Goal: Task Accomplishment & Management: Manage account settings

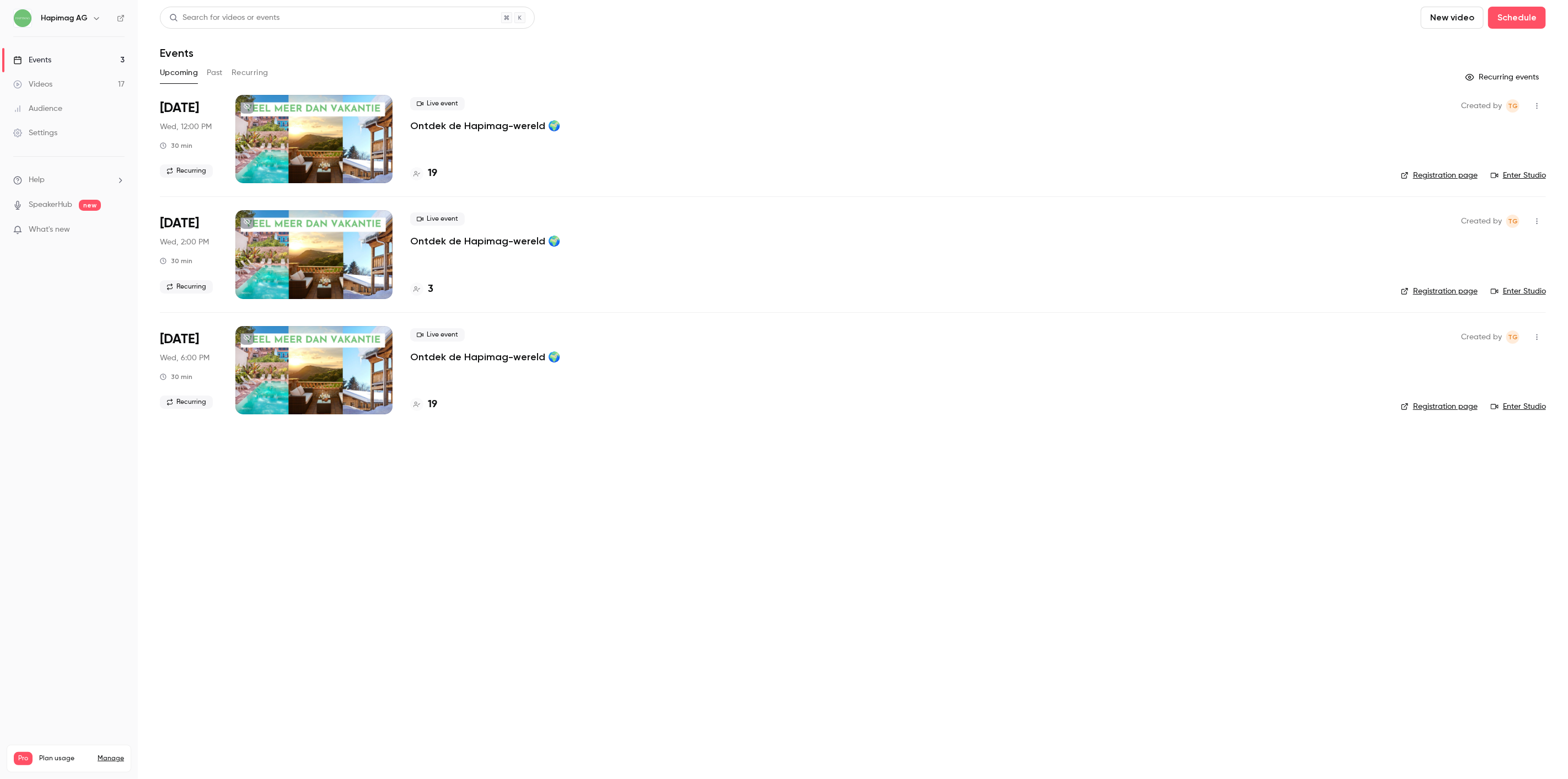
click at [201, 77] on div "Upcoming Past Recurring" at bounding box center [853, 72] width 1386 height 17
click at [211, 77] on button "Past" at bounding box center [214, 72] width 16 height 17
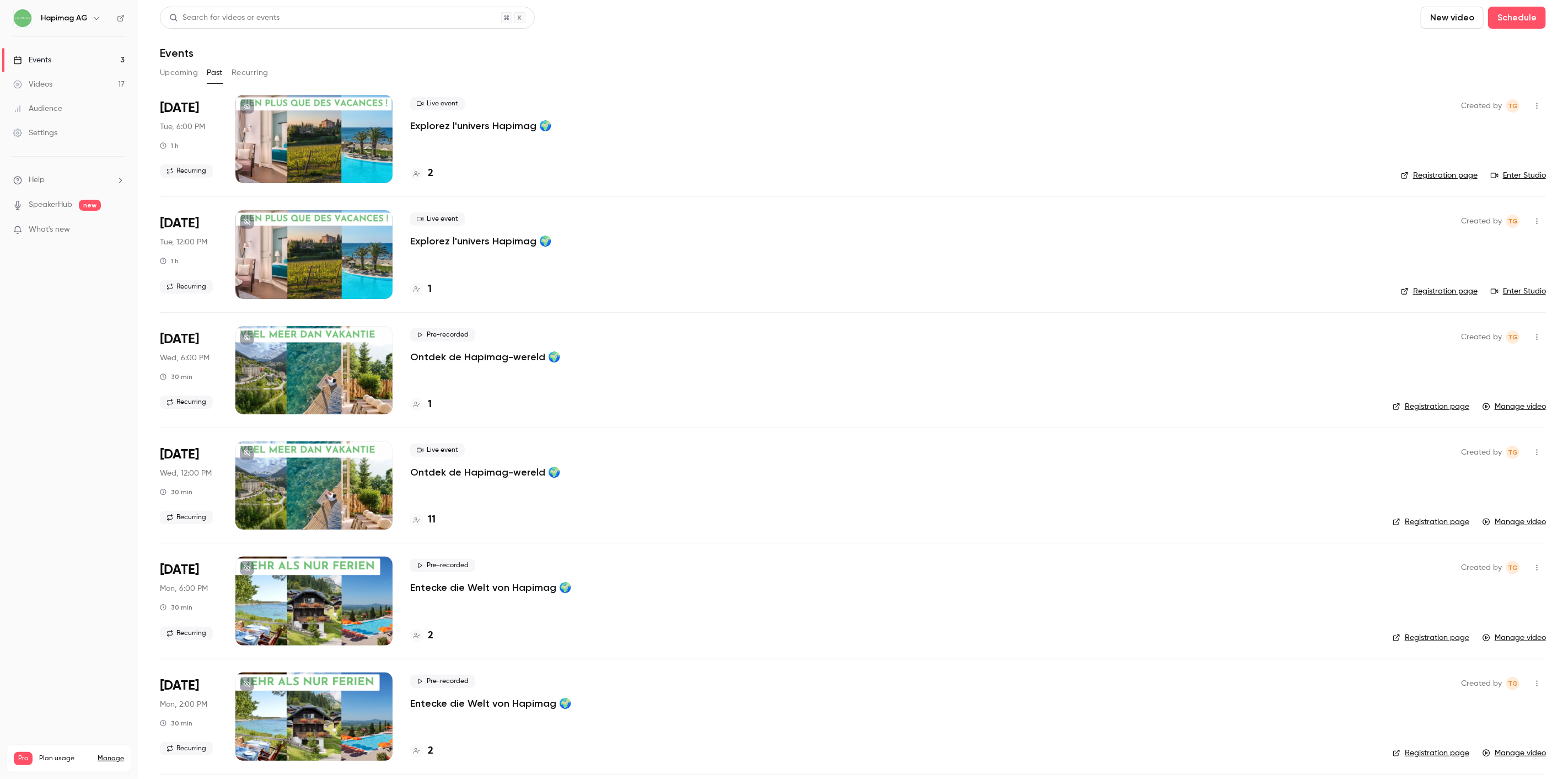
click at [476, 130] on p "Explorez l'univers Hapimag 🌍" at bounding box center [481, 126] width 141 height 14
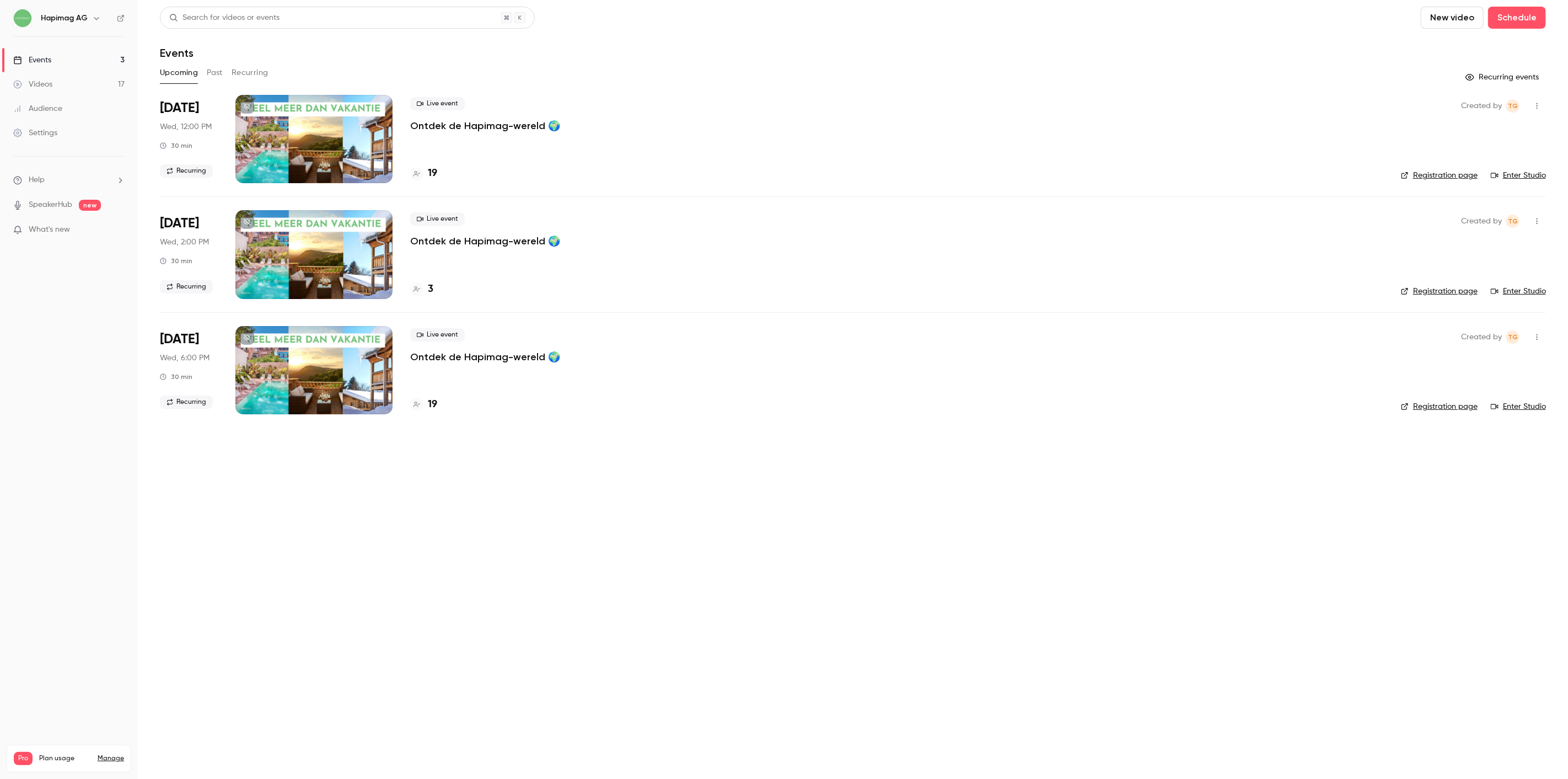
click at [207, 71] on button "Past" at bounding box center [214, 72] width 16 height 17
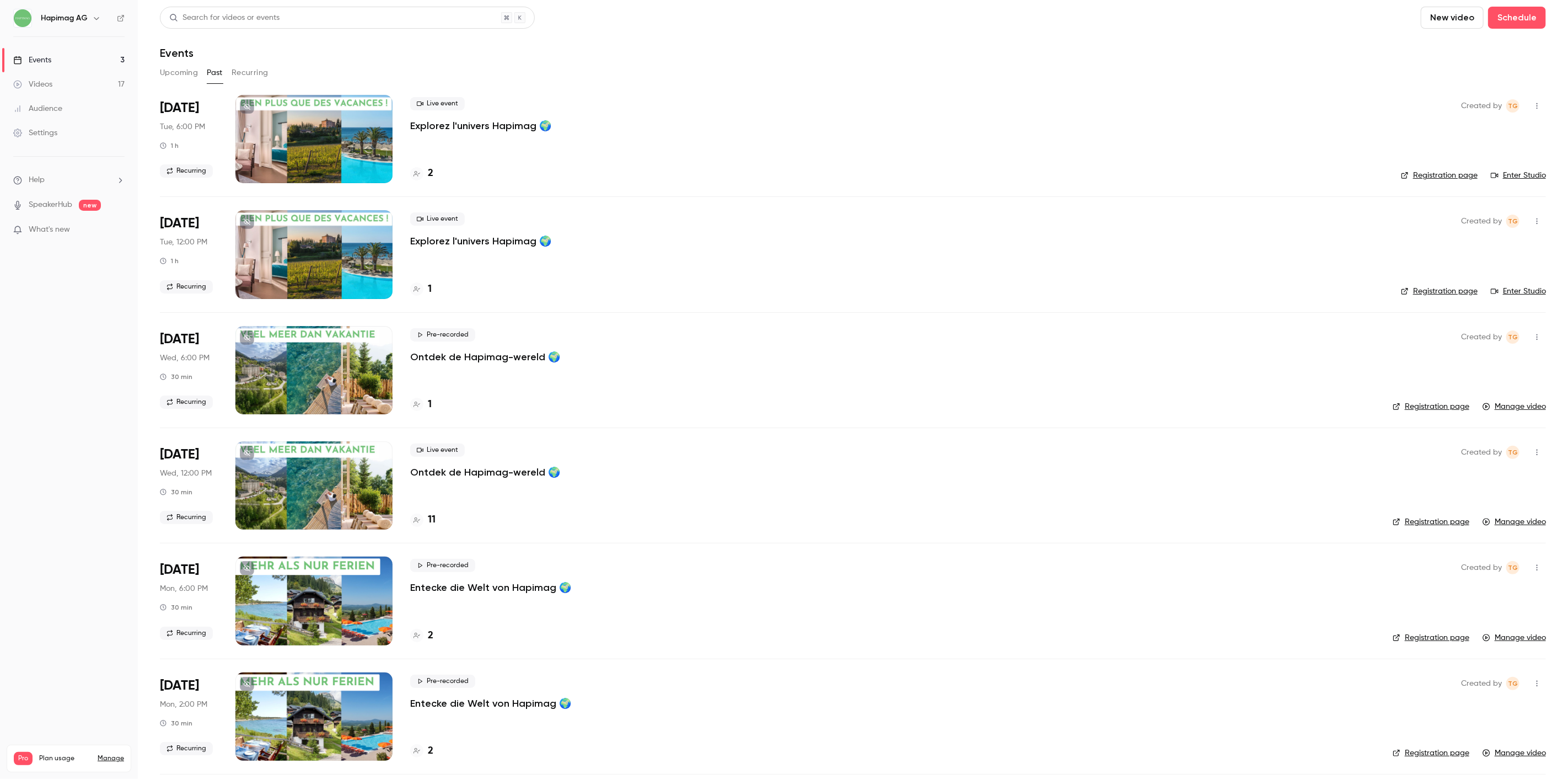
click at [506, 126] on p "Explorez l'univers Hapimag 🌍" at bounding box center [481, 126] width 141 height 14
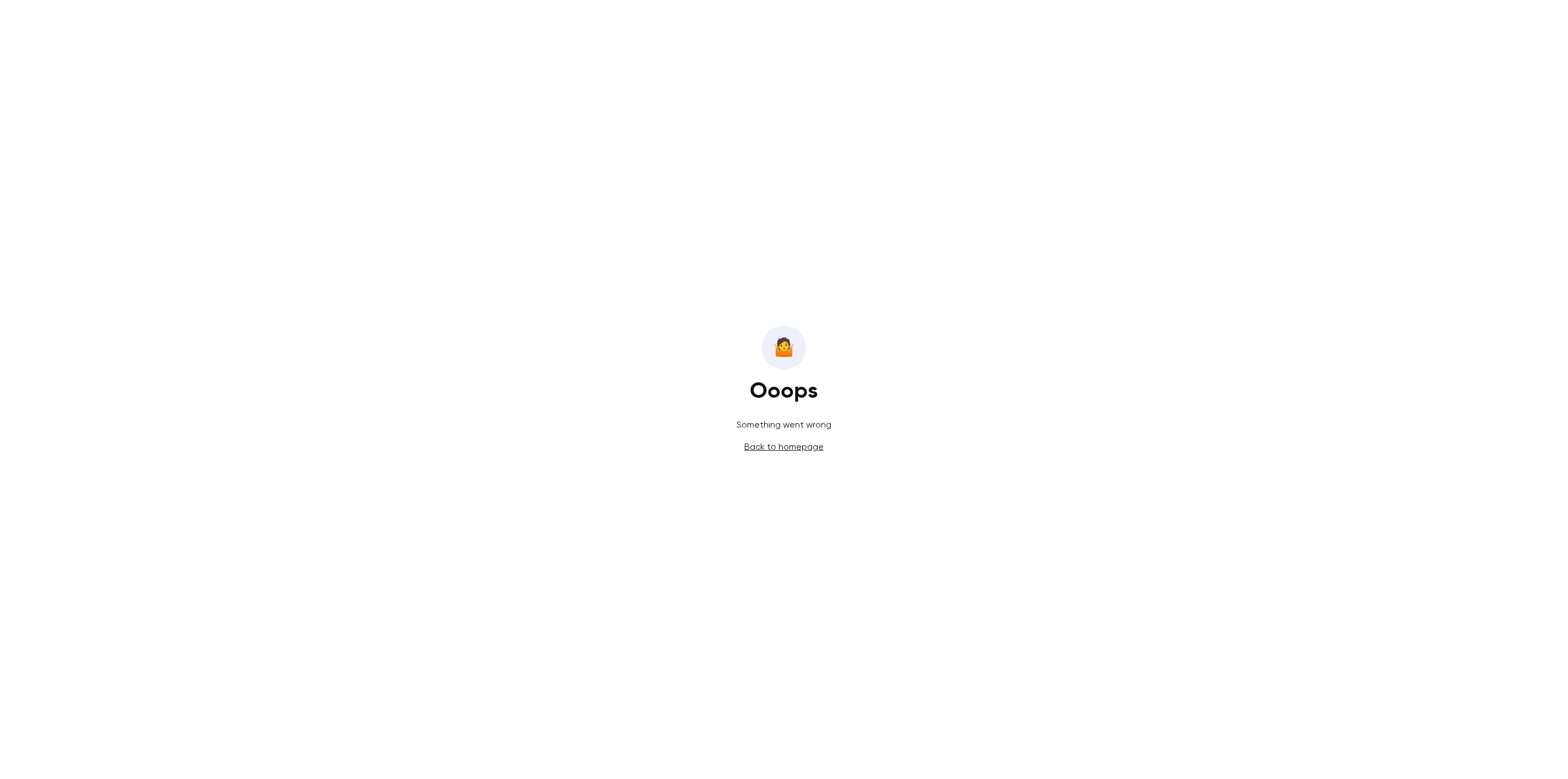
click at [769, 431] on p "Something went wrong" at bounding box center [784, 425] width 95 height 14
click at [776, 442] on link "Back to homepage" at bounding box center [784, 447] width 80 height 11
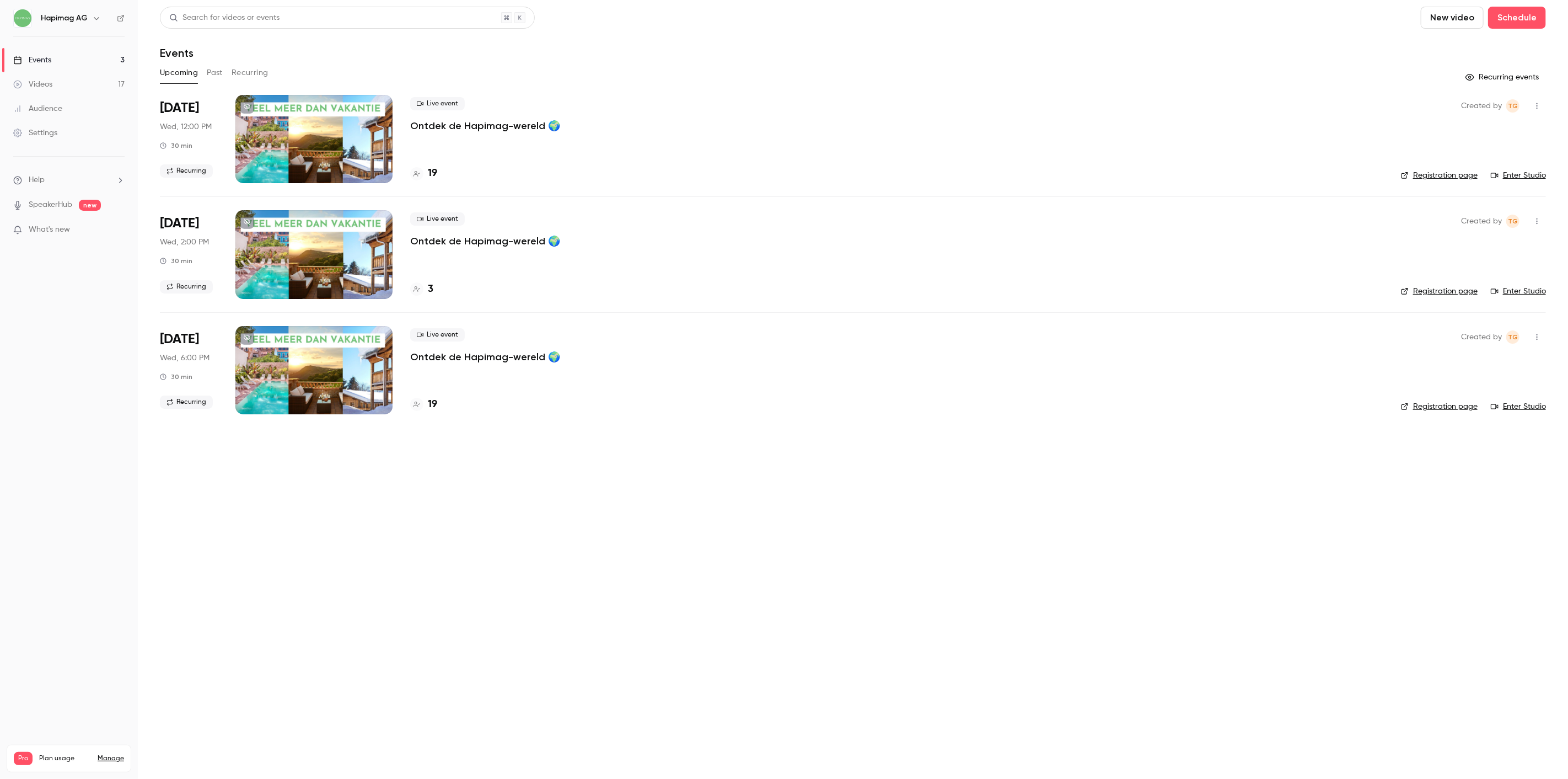
click at [218, 67] on button "Past" at bounding box center [214, 72] width 16 height 17
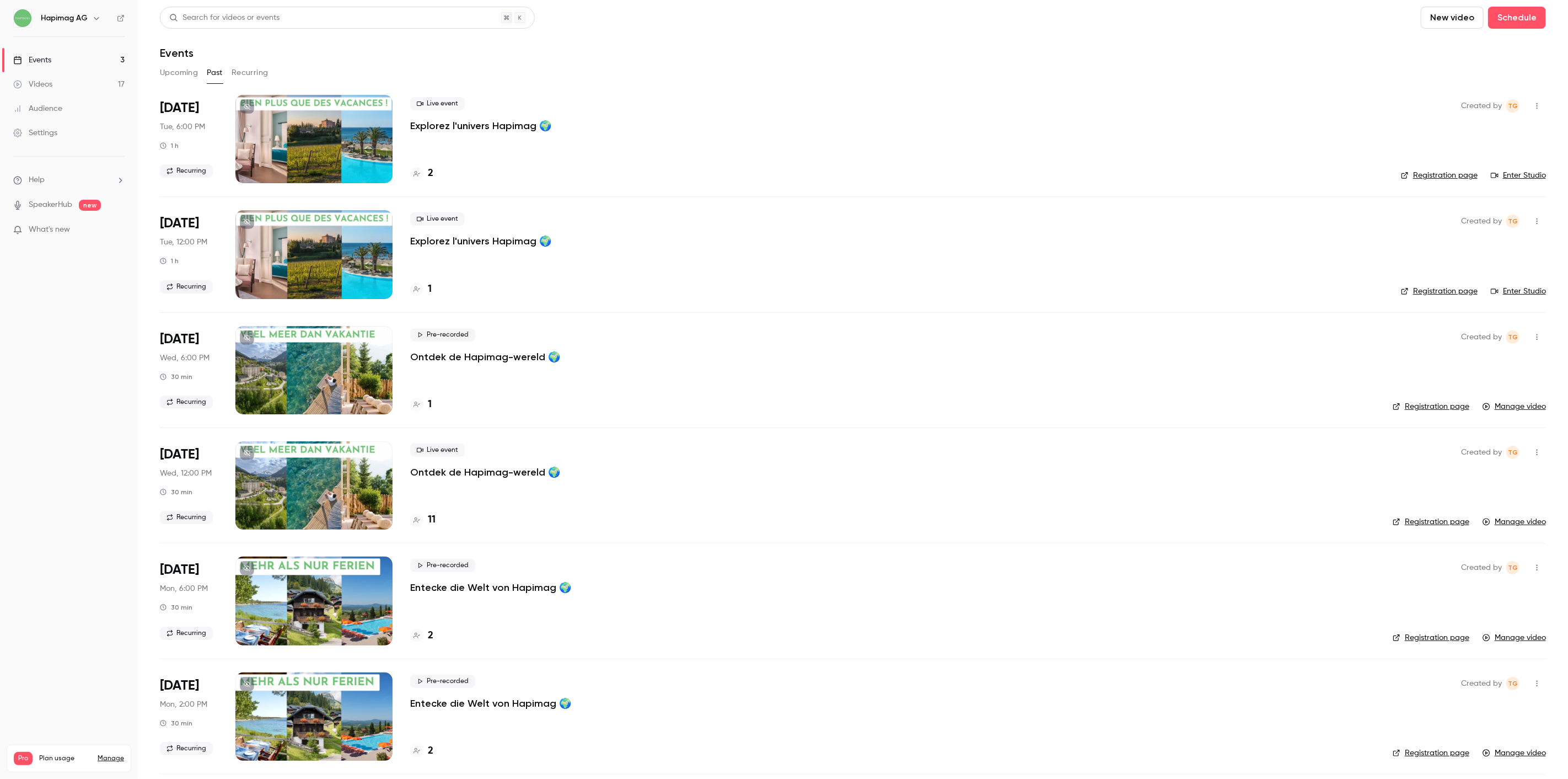
click at [262, 74] on button "Recurring" at bounding box center [250, 72] width 37 height 17
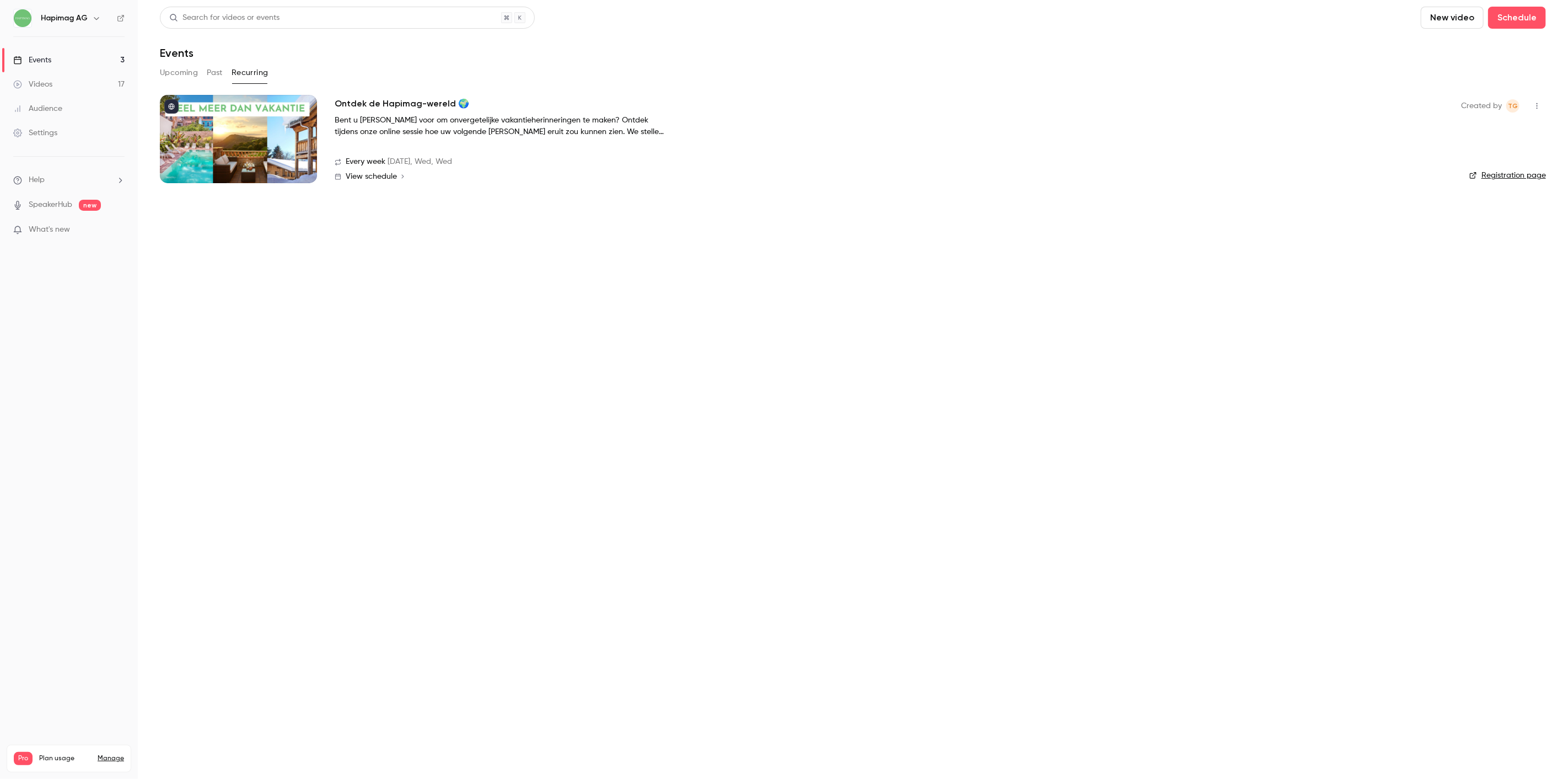
click at [216, 73] on button "Past" at bounding box center [214, 72] width 16 height 17
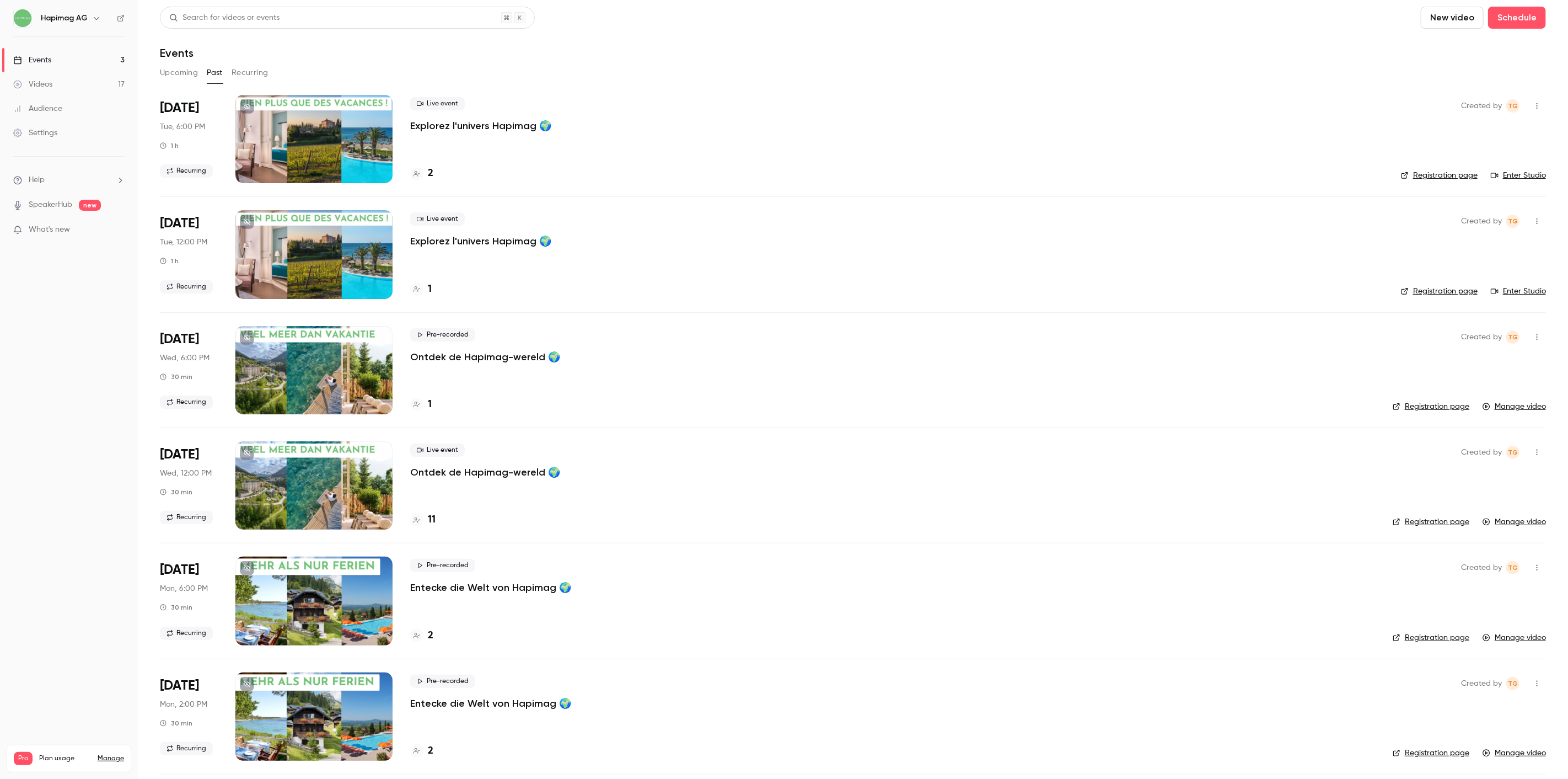
click at [434, 289] on div "1" at bounding box center [897, 289] width 973 height 15
click at [428, 289] on h4 "1" at bounding box center [429, 289] width 4 height 15
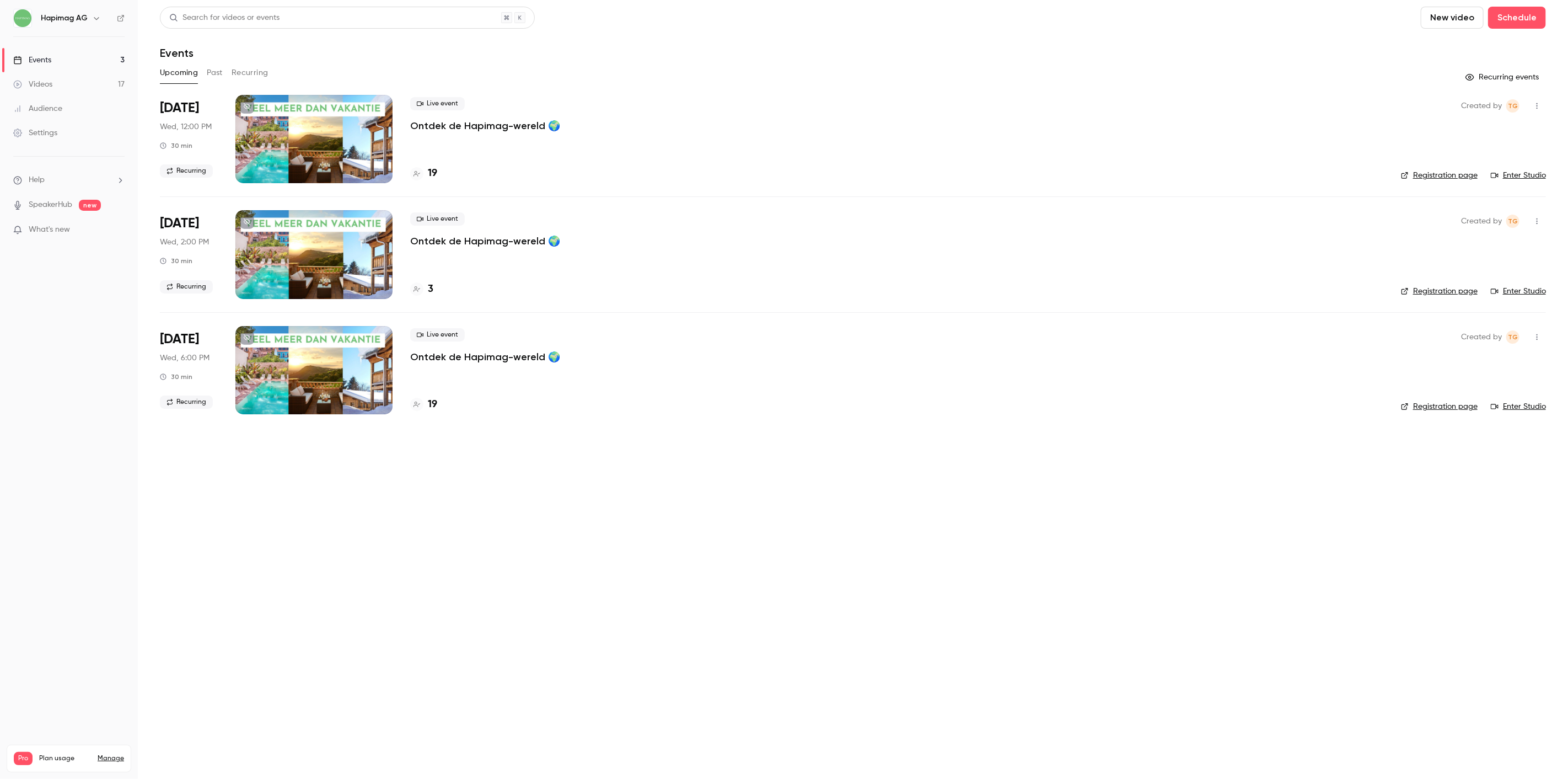
click at [500, 113] on div "Live event Ontdek de Hapimag-wereld 🌍" at bounding box center [897, 114] width 973 height 35
click at [502, 124] on p "Ontdek de Hapimag-wereld 🌍" at bounding box center [486, 126] width 150 height 14
click at [57, 80] on link "Videos 17" at bounding box center [68, 84] width 138 height 24
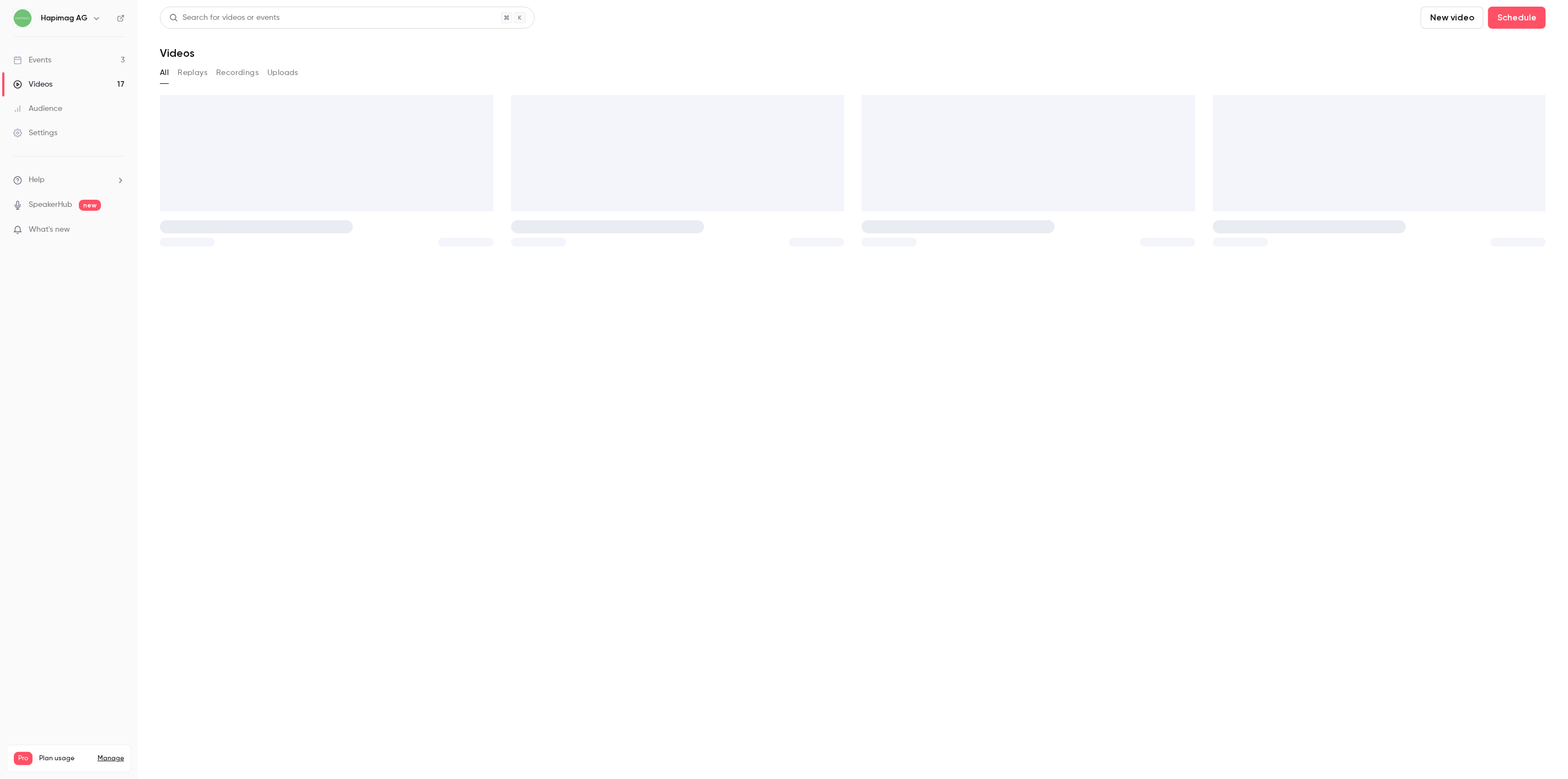
click at [53, 45] on ul "Events 3 Videos 17 Audience Settings" at bounding box center [68, 96] width 138 height 119
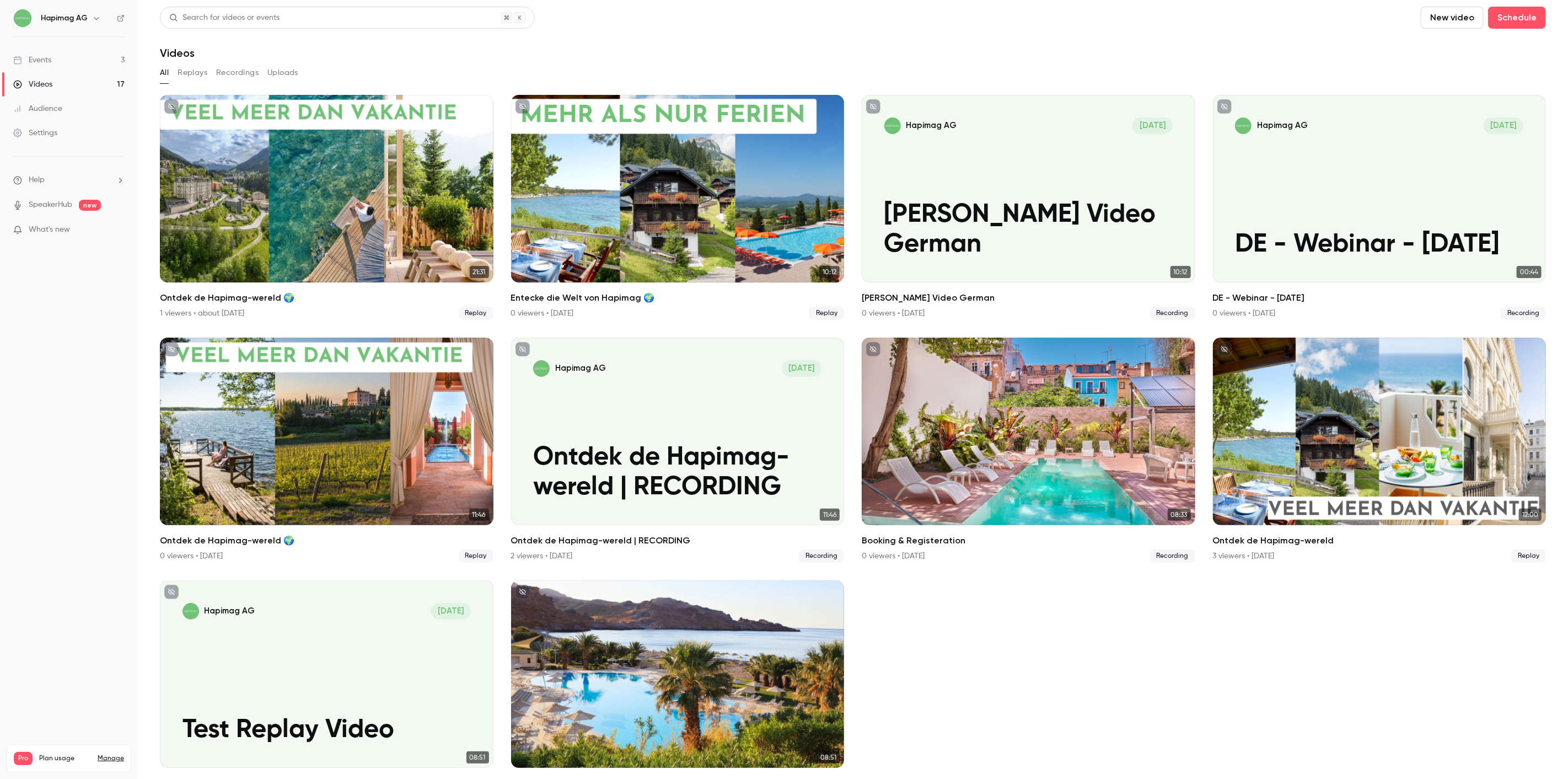
click at [66, 59] on link "Events 3" at bounding box center [68, 60] width 138 height 24
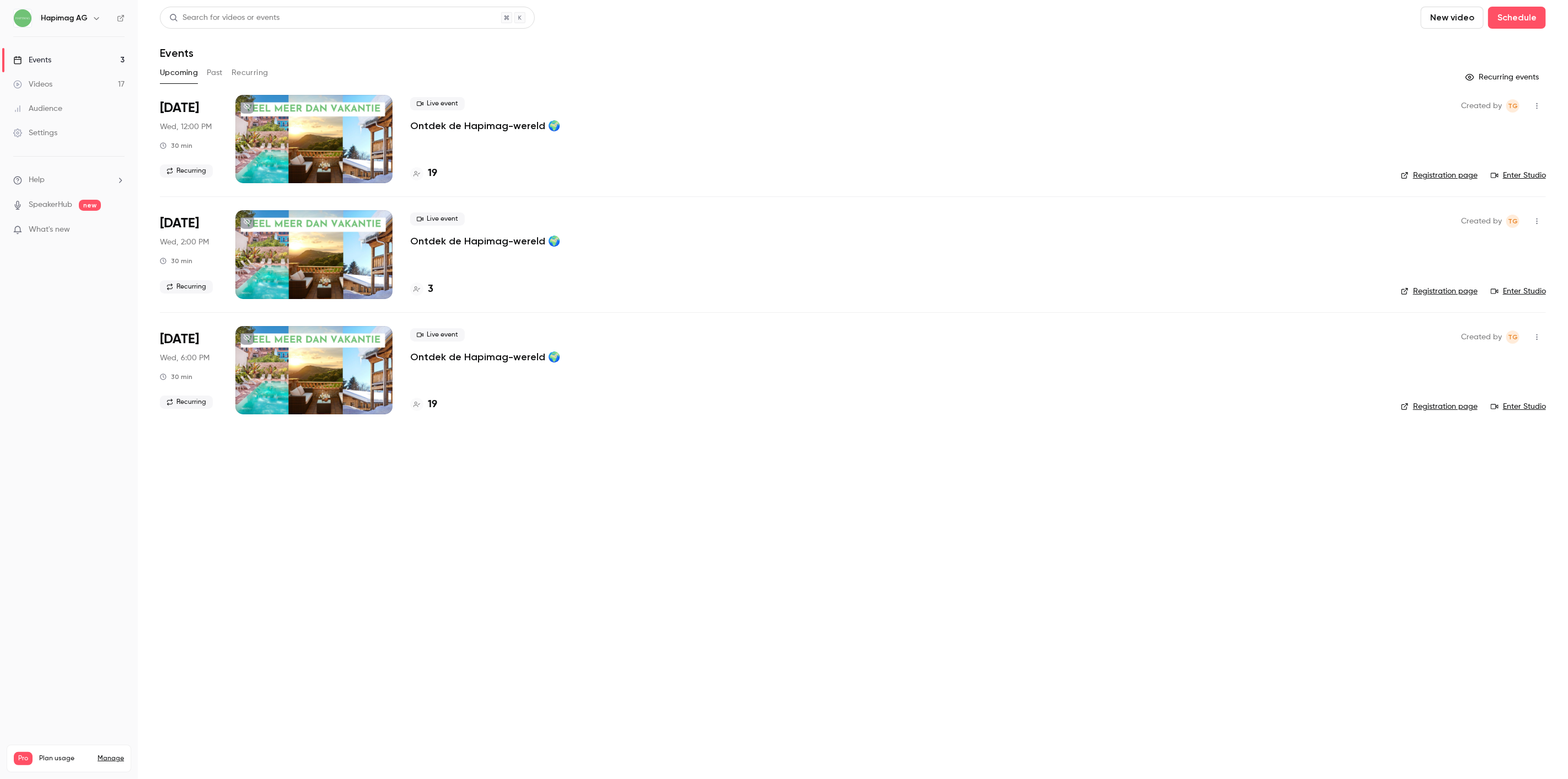
click at [259, 74] on button "Recurring" at bounding box center [250, 72] width 37 height 17
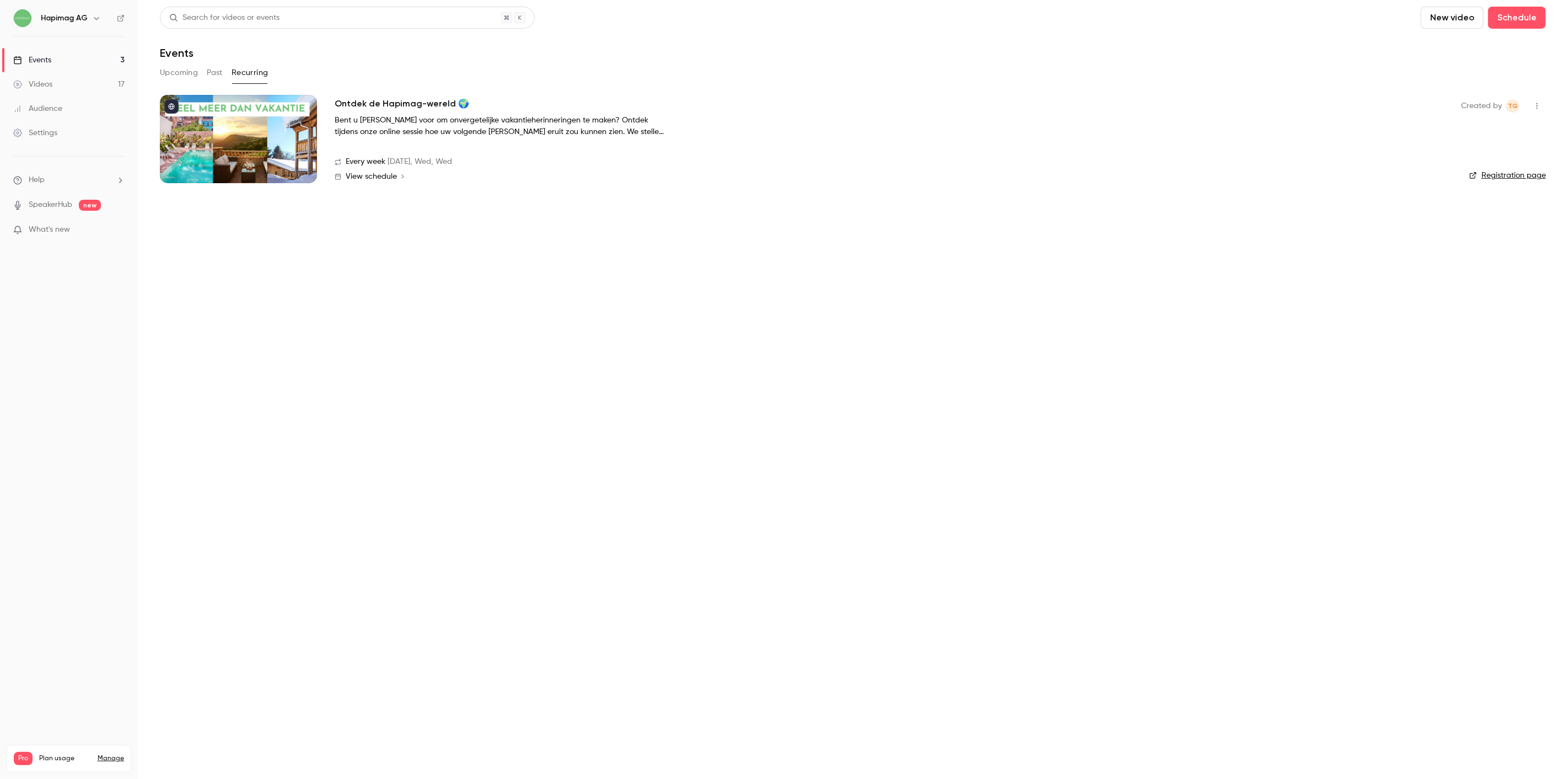
drag, startPoint x: 195, startPoint y: 74, endPoint x: 212, endPoint y: 74, distance: 17.0
click at [196, 75] on button "Upcoming" at bounding box center [179, 72] width 38 height 17
click at [213, 74] on button "Past" at bounding box center [214, 72] width 16 height 17
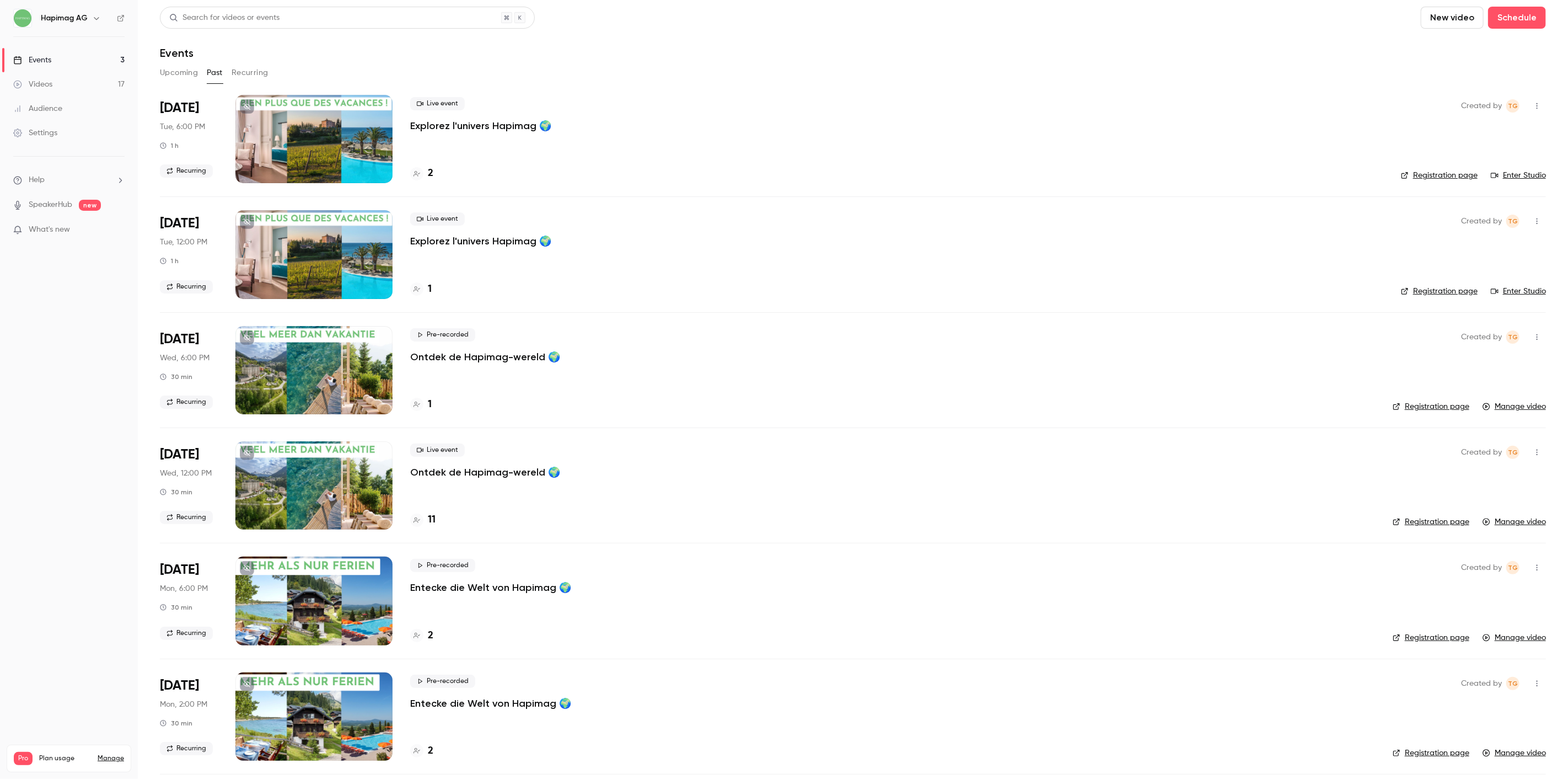
click at [42, 107] on div "Audience" at bounding box center [38, 108] width 49 height 11
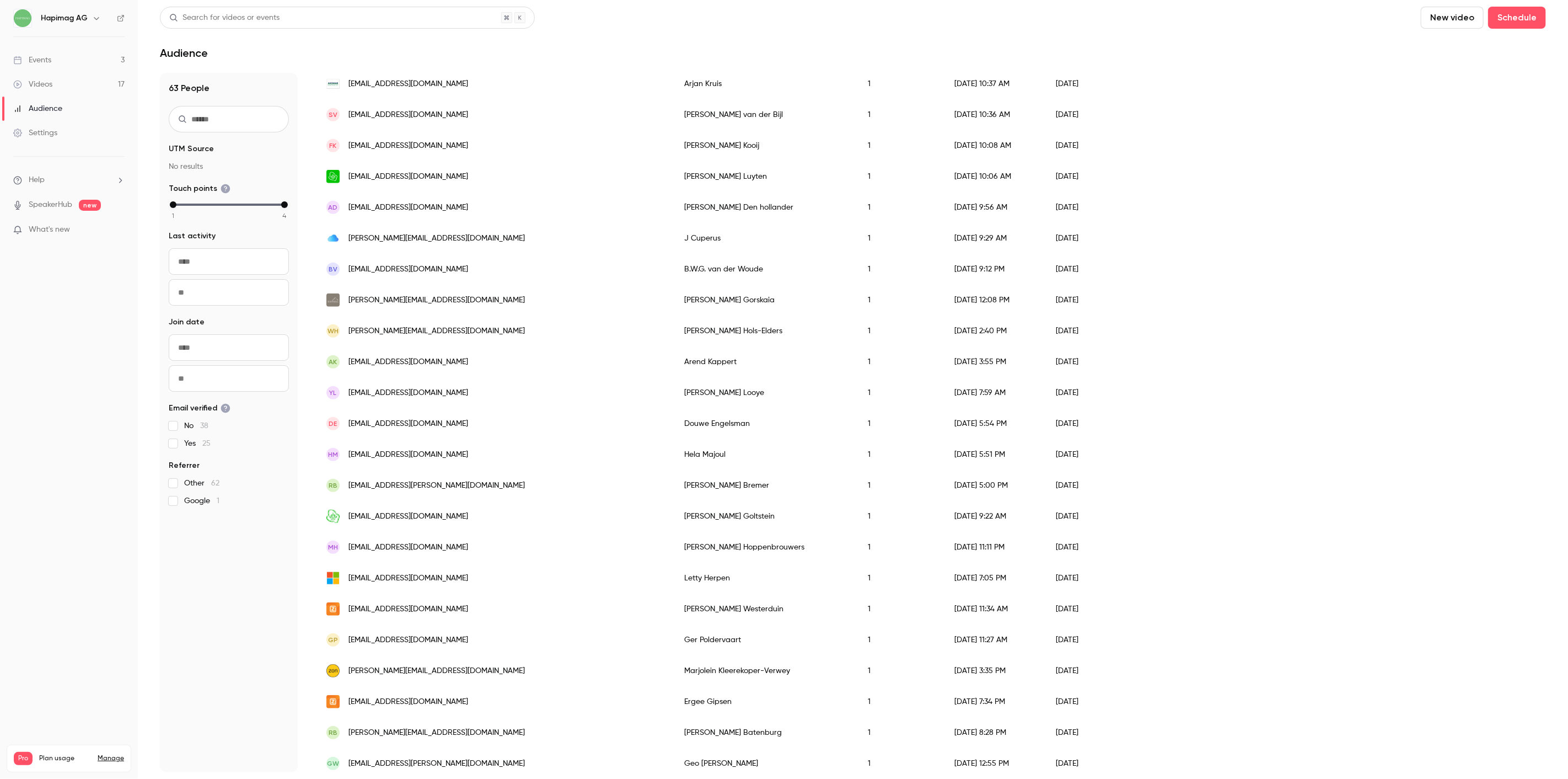
scroll to position [552, 0]
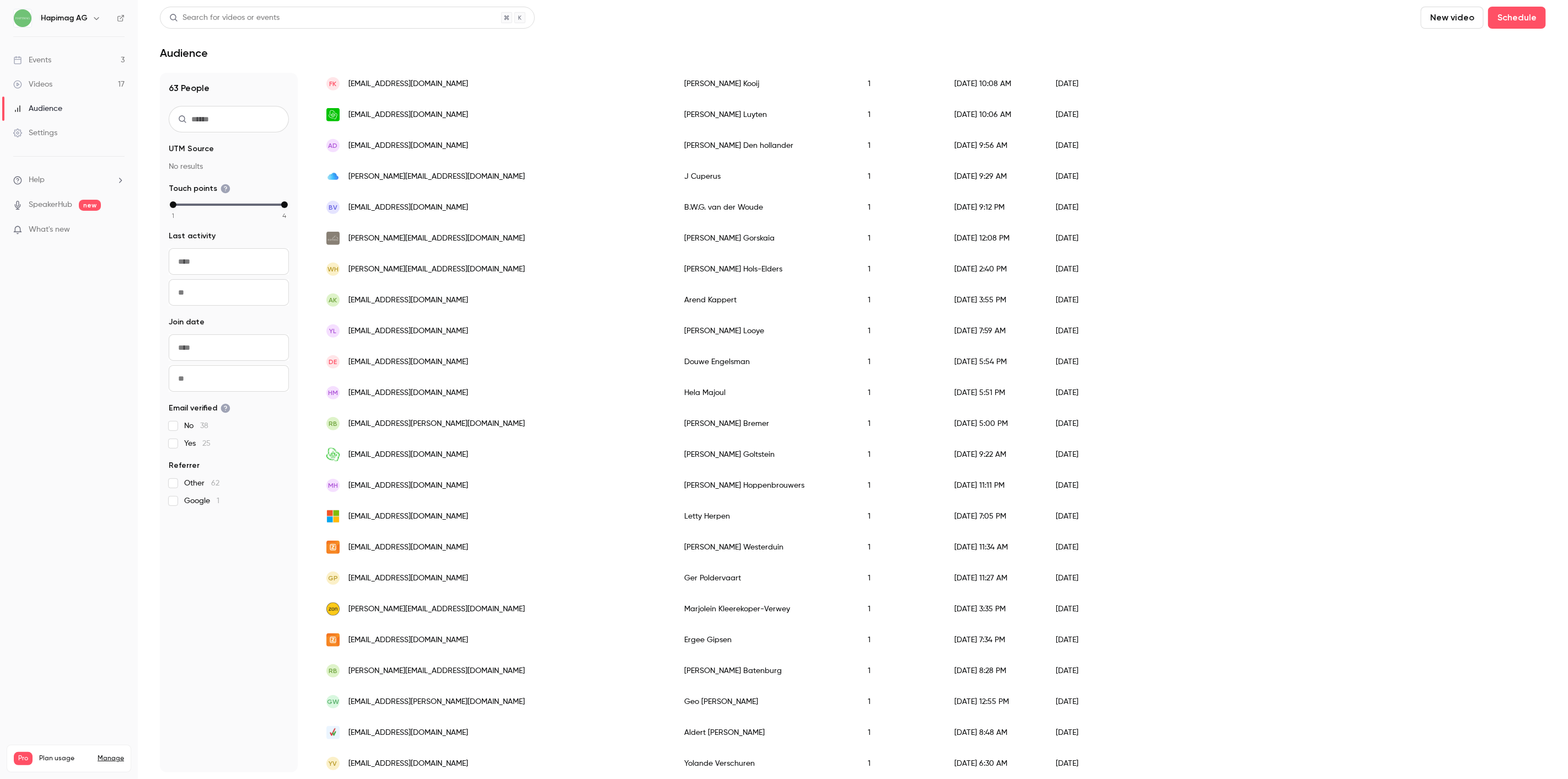
click at [45, 55] on div "Events" at bounding box center [32, 60] width 38 height 11
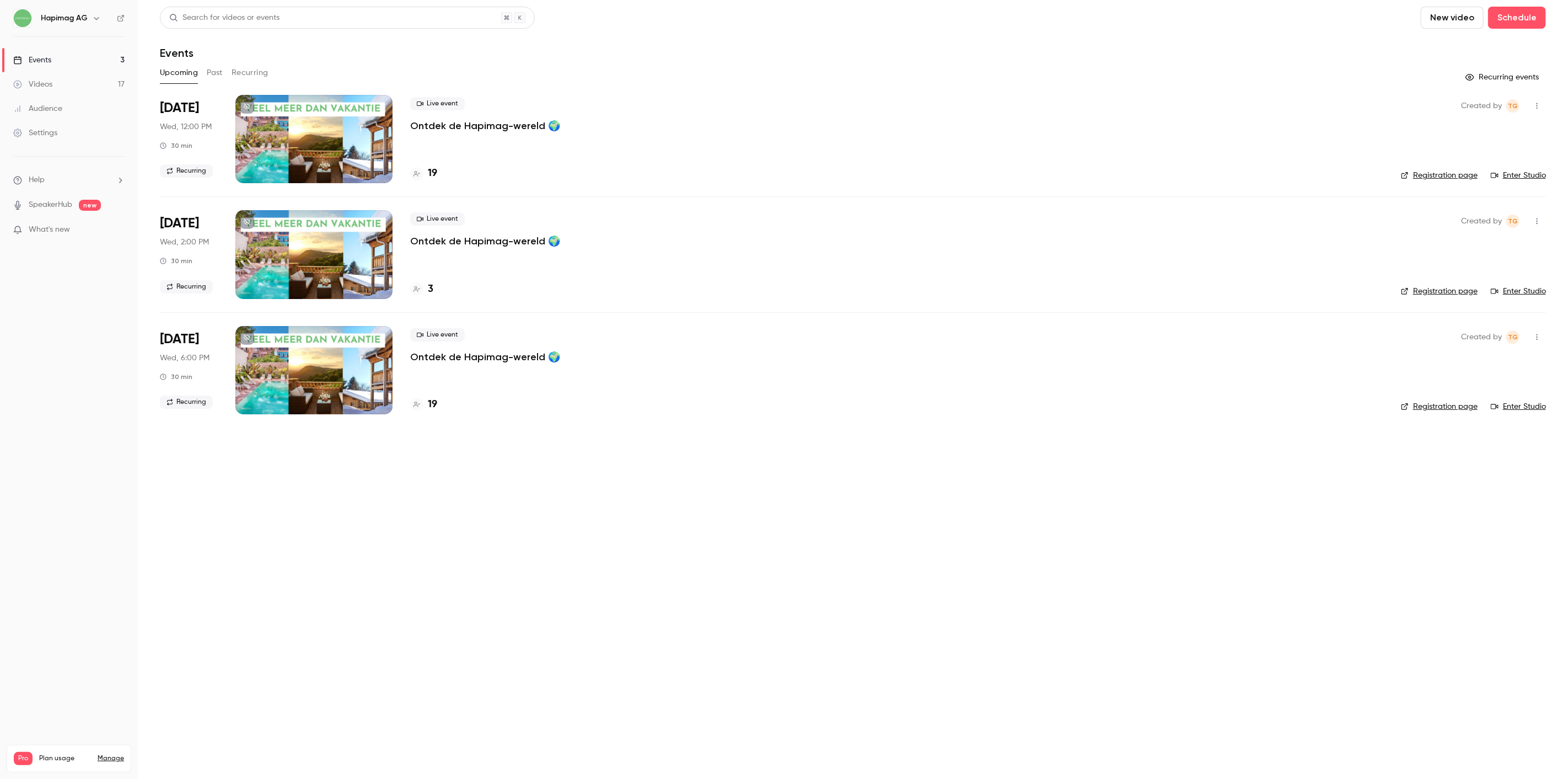
click at [211, 68] on button "Past" at bounding box center [214, 72] width 16 height 17
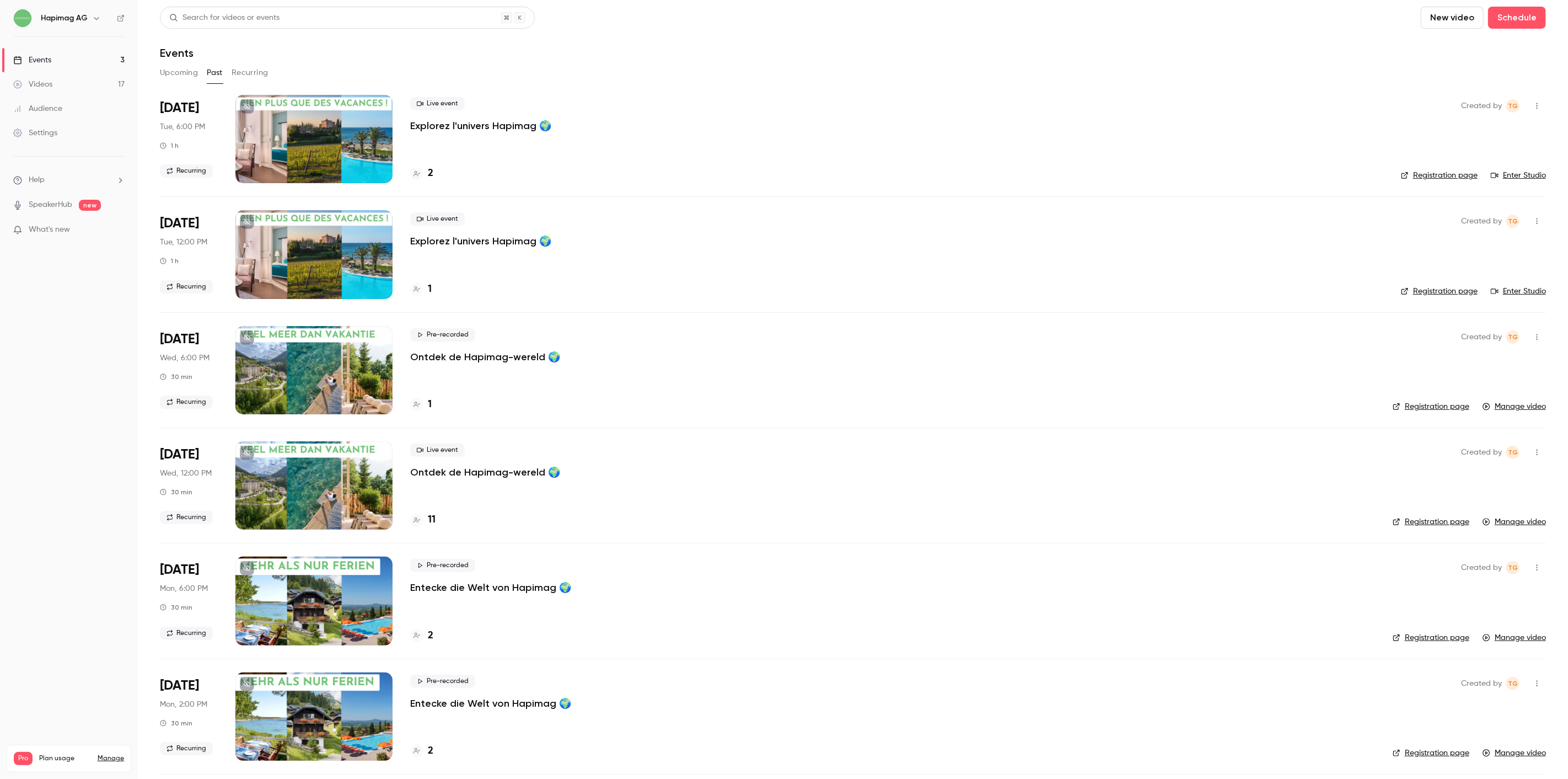
click at [265, 119] on div at bounding box center [313, 138] width 157 height 88
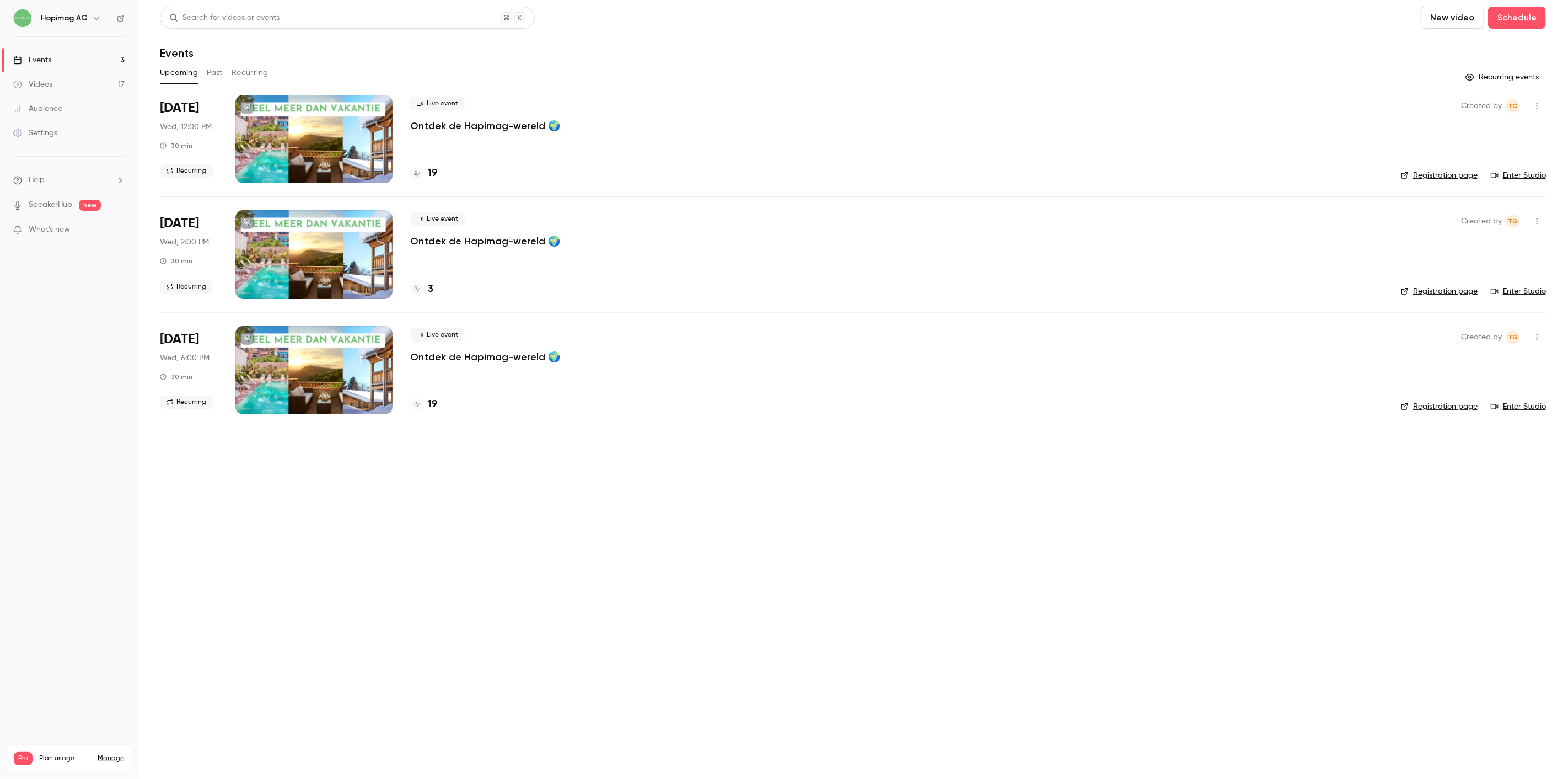
click at [210, 71] on button "Past" at bounding box center [214, 72] width 16 height 17
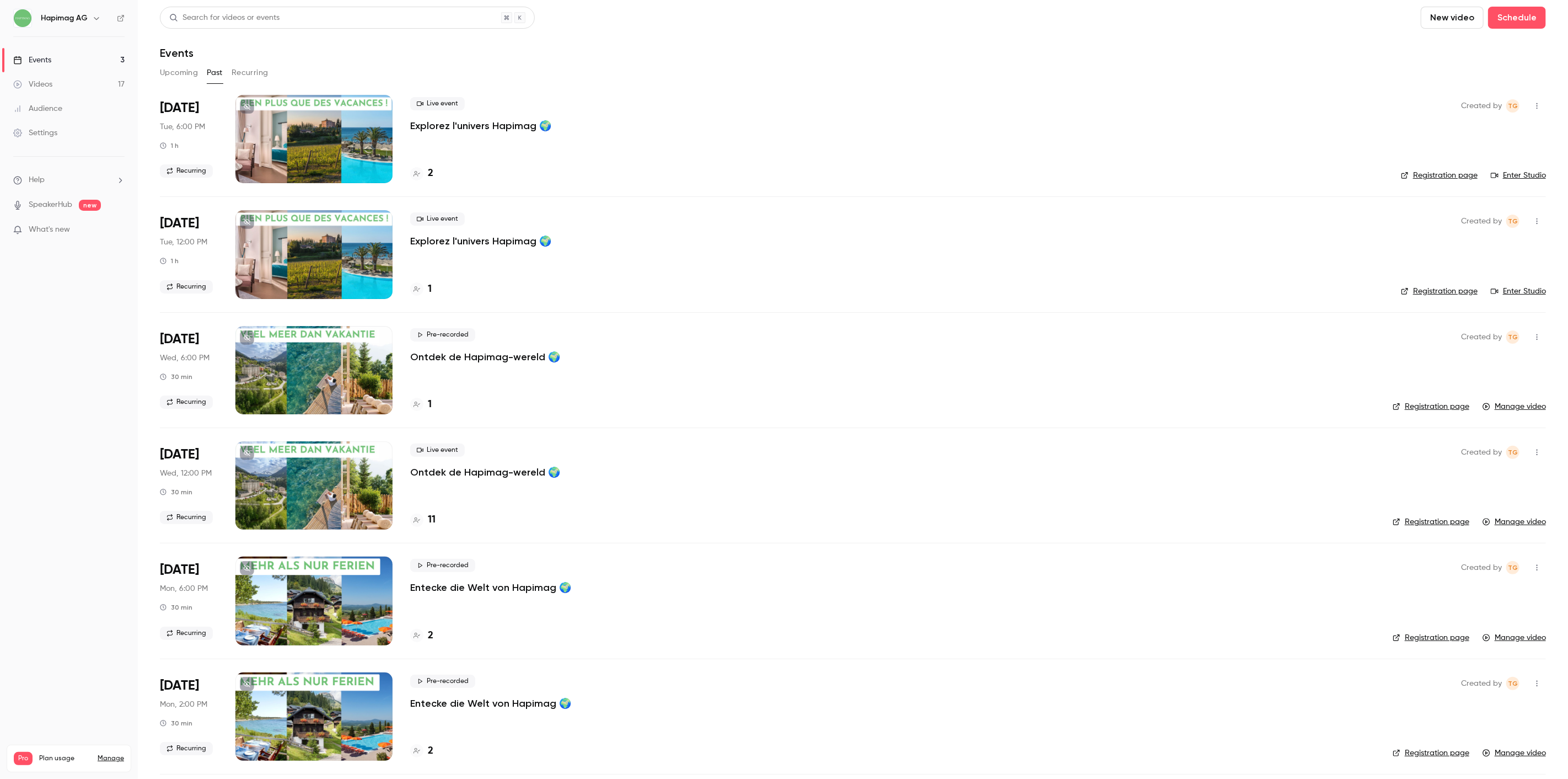
click at [500, 469] on p "Ontdek de Hapimag-wereld 🌍" at bounding box center [486, 472] width 150 height 14
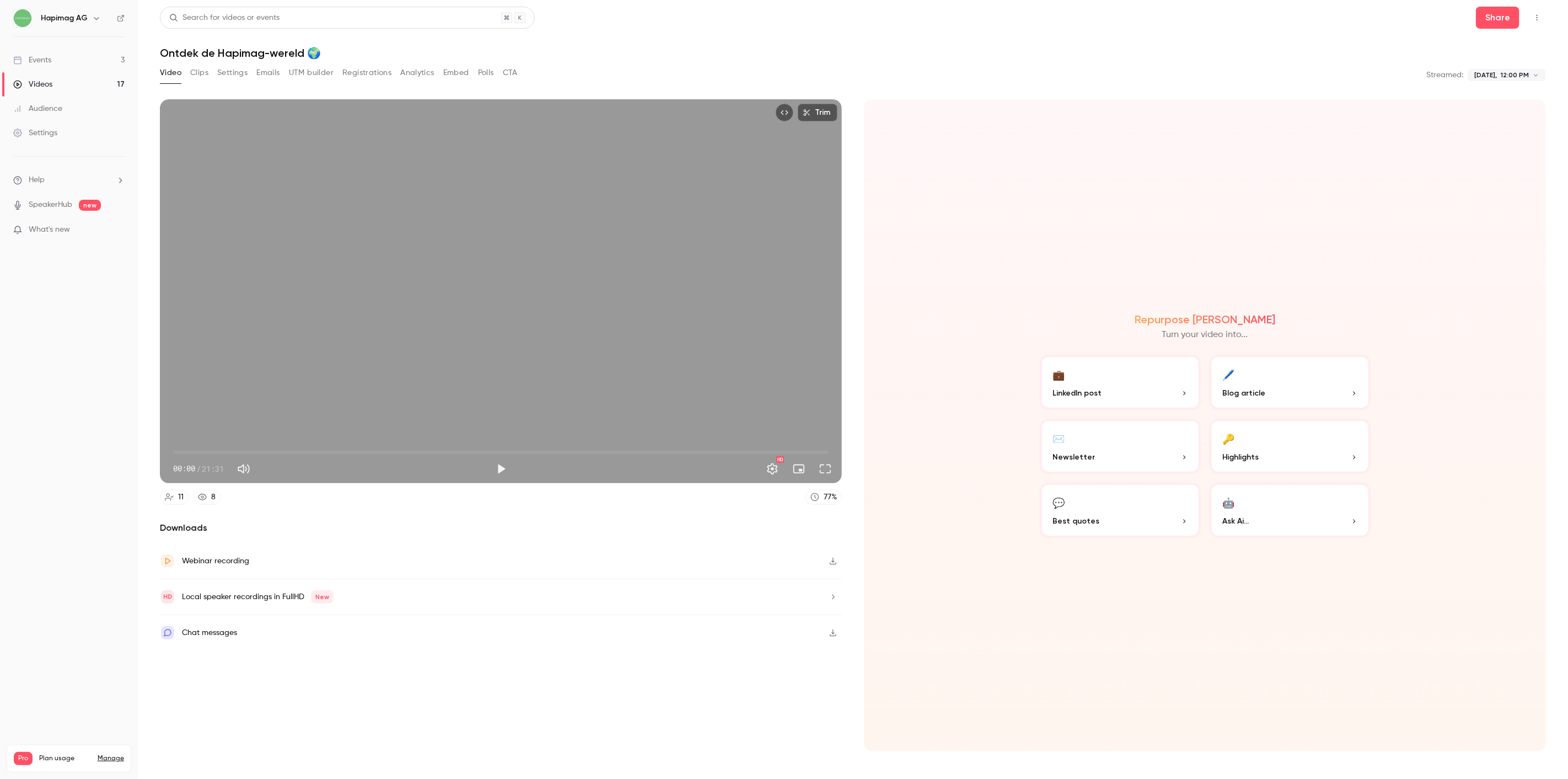
click at [401, 58] on h1 "Ontdek de Hapimag-wereld 🌍" at bounding box center [853, 53] width 1386 height 14
click at [378, 65] on button "Registrations" at bounding box center [367, 72] width 49 height 17
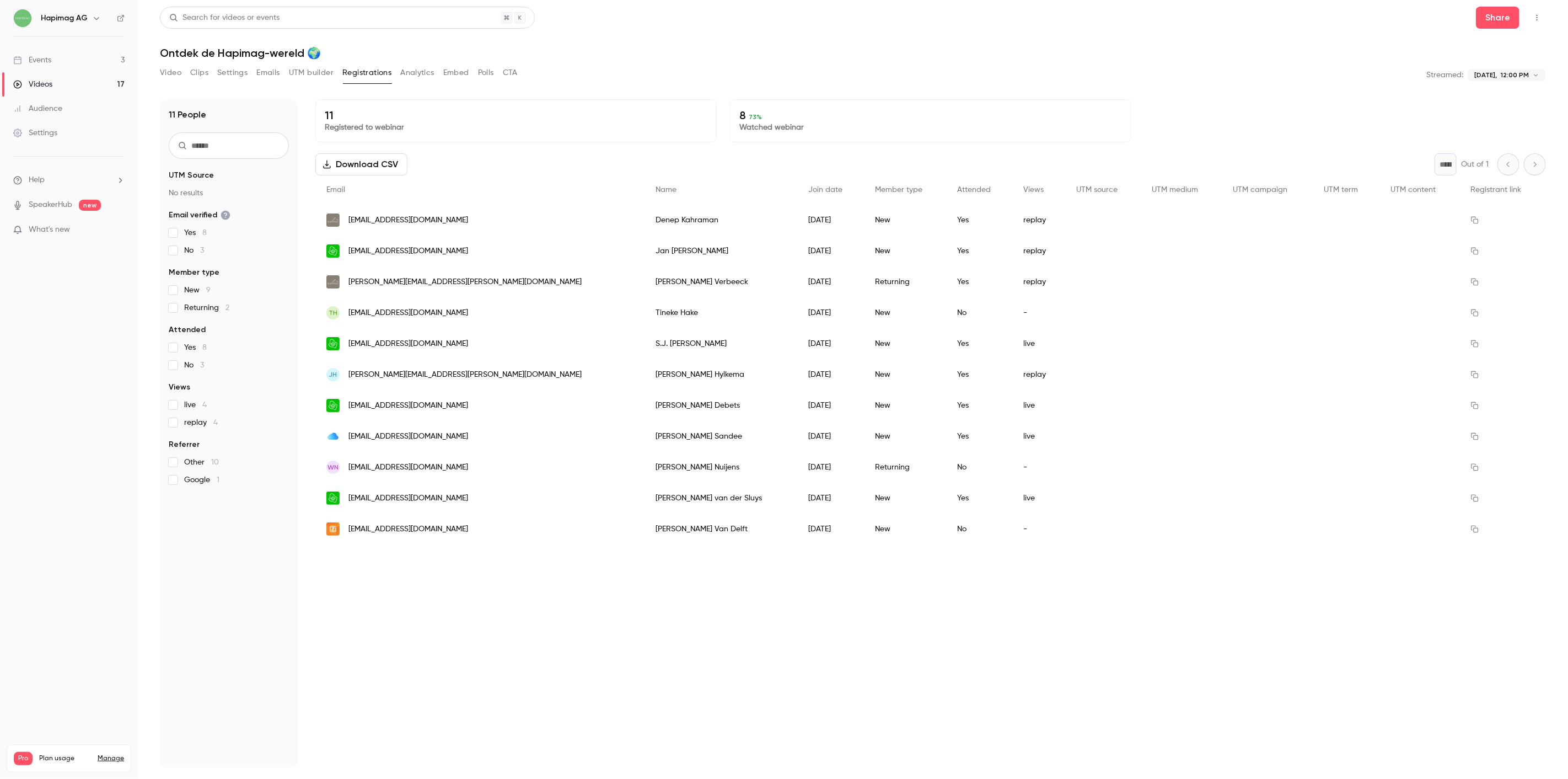
click at [61, 62] on link "Events 3" at bounding box center [68, 60] width 138 height 24
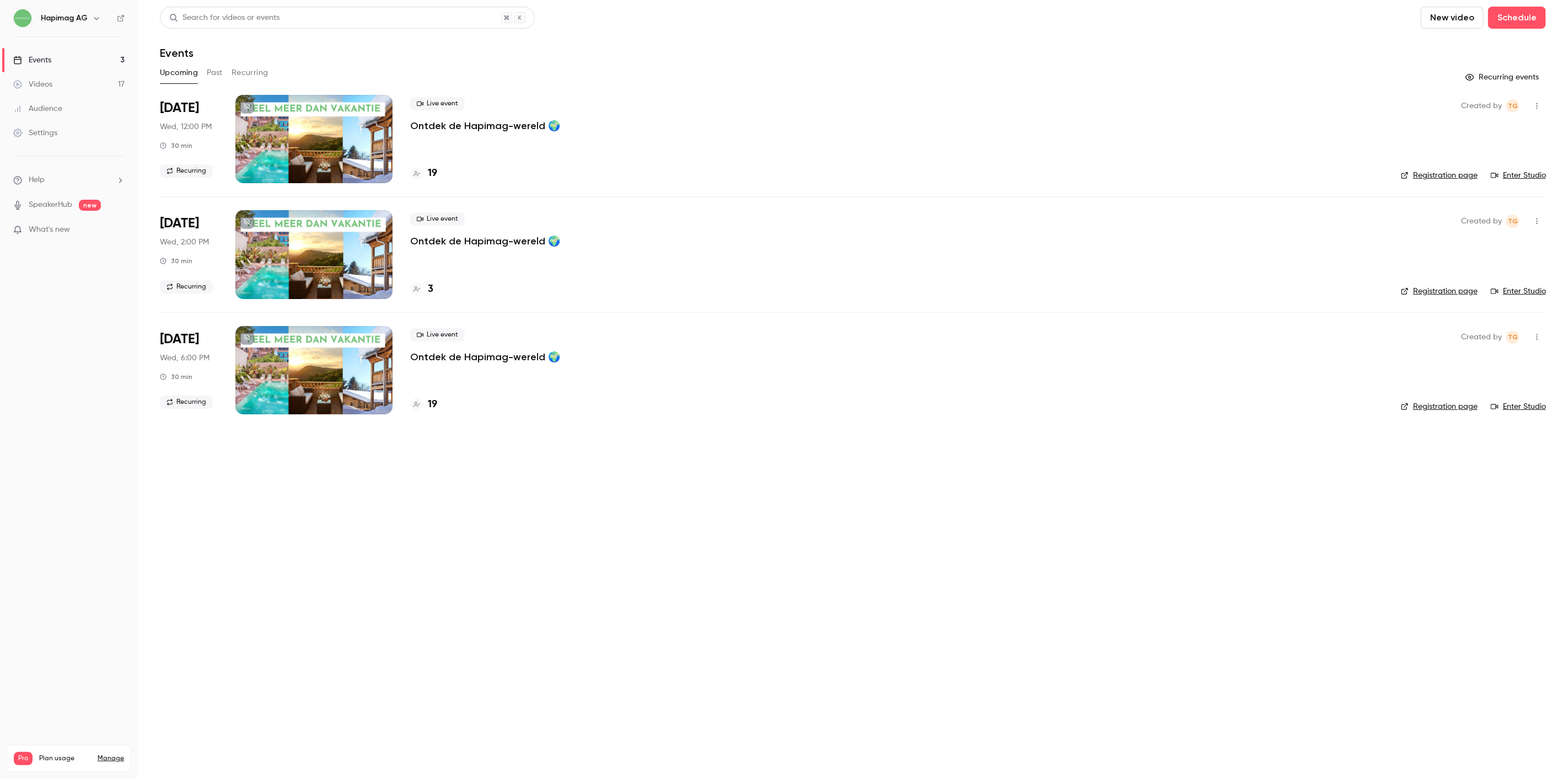
click at [61, 86] on link "Videos 17" at bounding box center [68, 84] width 138 height 24
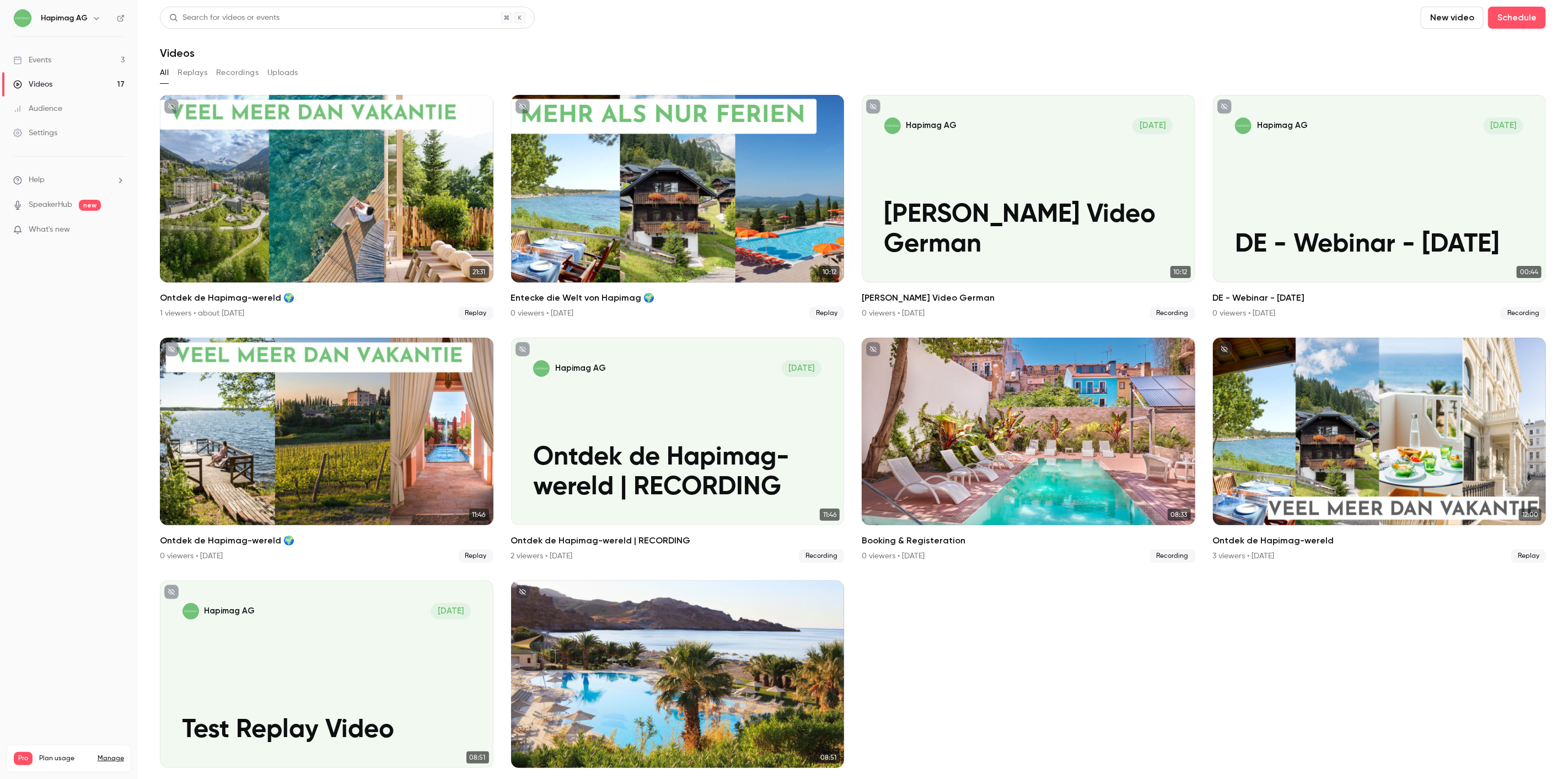
click at [42, 83] on div "Videos" at bounding box center [33, 84] width 39 height 11
click at [42, 63] on div "Events" at bounding box center [32, 60] width 38 height 11
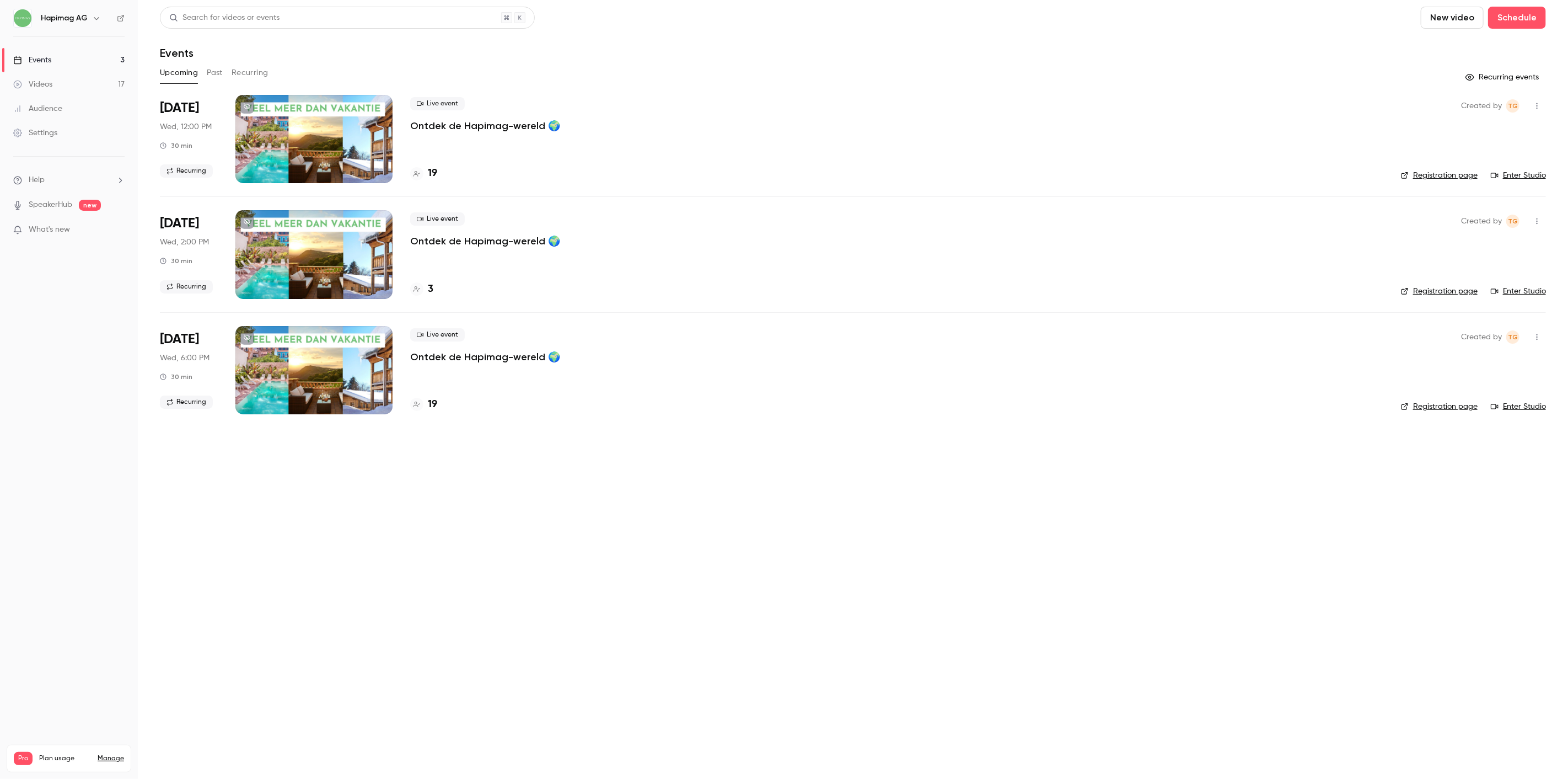
click at [472, 117] on div "Live event Ontdek de Hapimag-wereld 🌍" at bounding box center [897, 114] width 973 height 35
click at [473, 122] on p "Ontdek de Hapimag-wereld 🌍" at bounding box center [486, 126] width 150 height 14
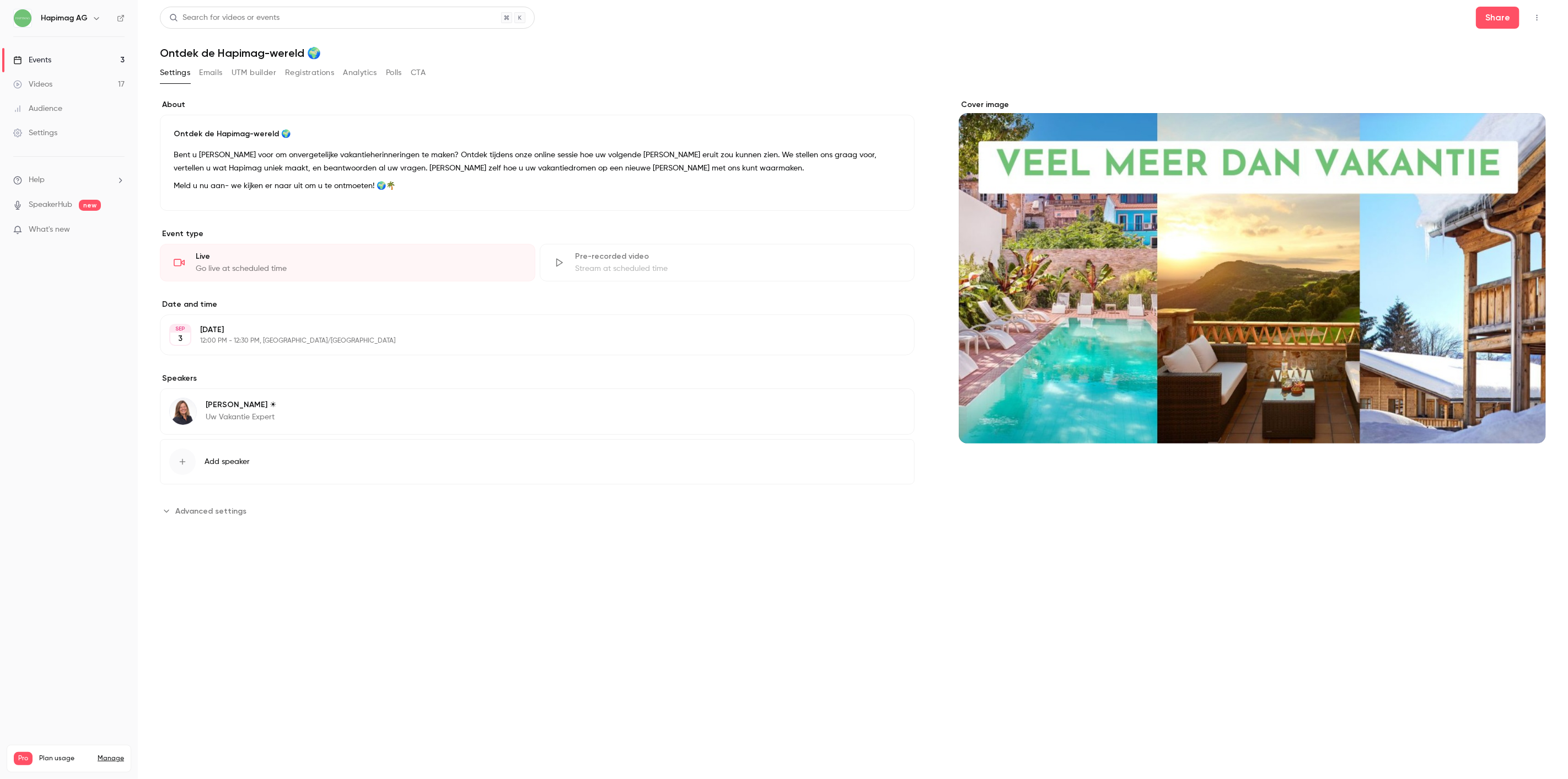
click at [317, 72] on button "Registrations" at bounding box center [309, 72] width 49 height 17
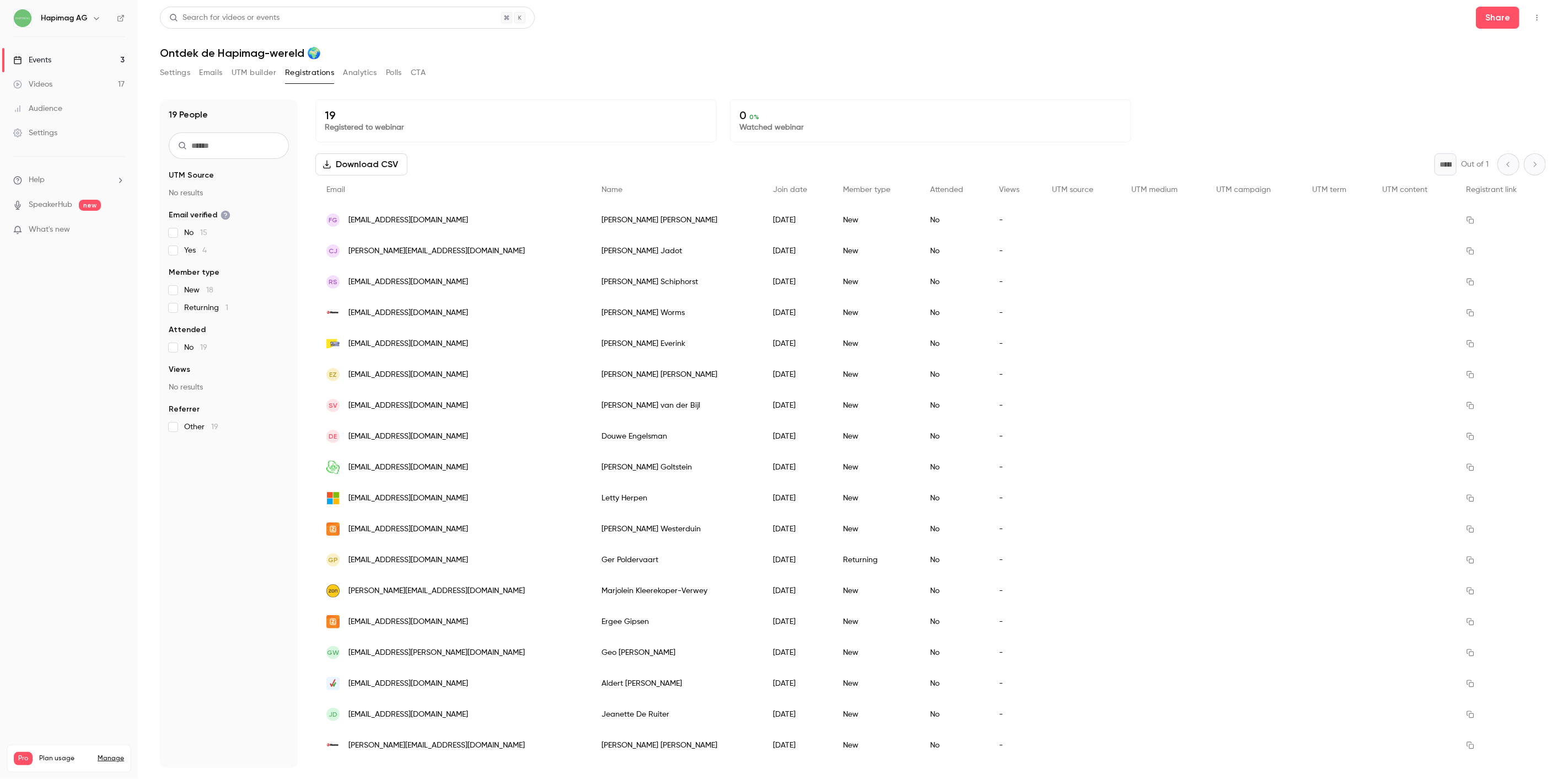
click at [375, 164] on button "Download CSV" at bounding box center [362, 164] width 92 height 22
click at [107, 59] on link "Events 3" at bounding box center [68, 60] width 138 height 24
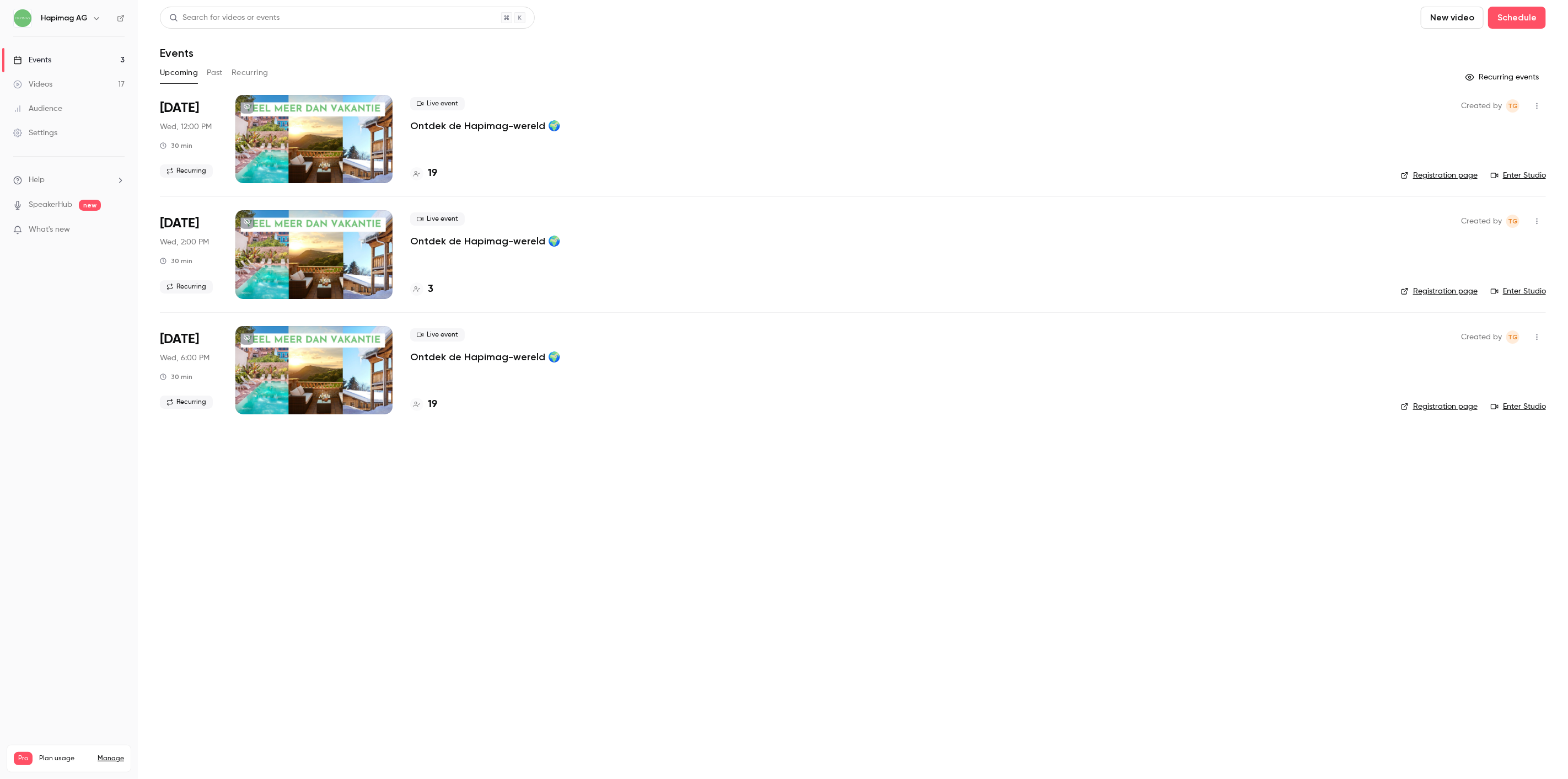
click at [465, 243] on p "Ontdek de Hapimag-wereld 🌍" at bounding box center [486, 241] width 150 height 14
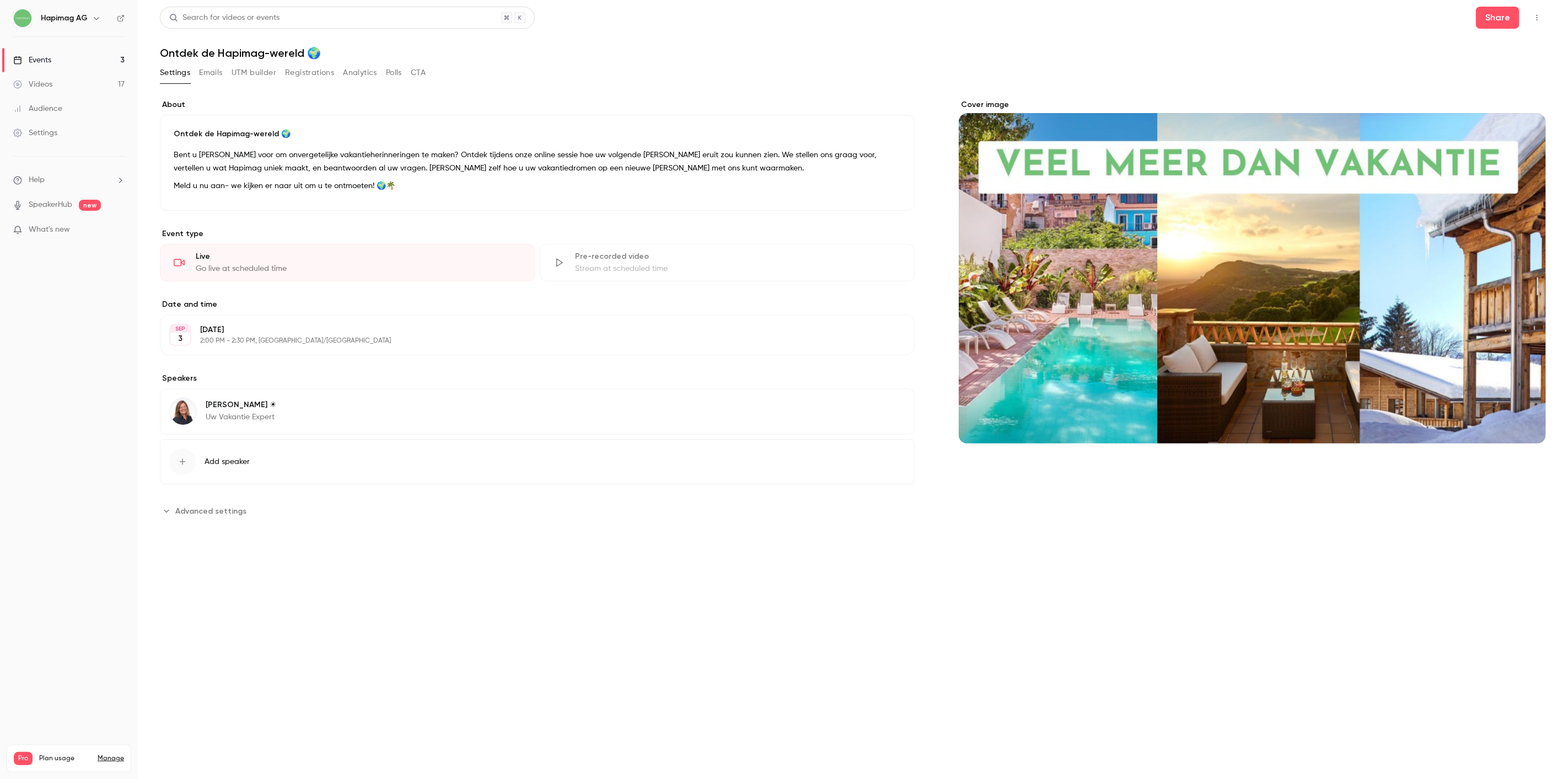
click at [202, 74] on button "Emails" at bounding box center [210, 72] width 23 height 17
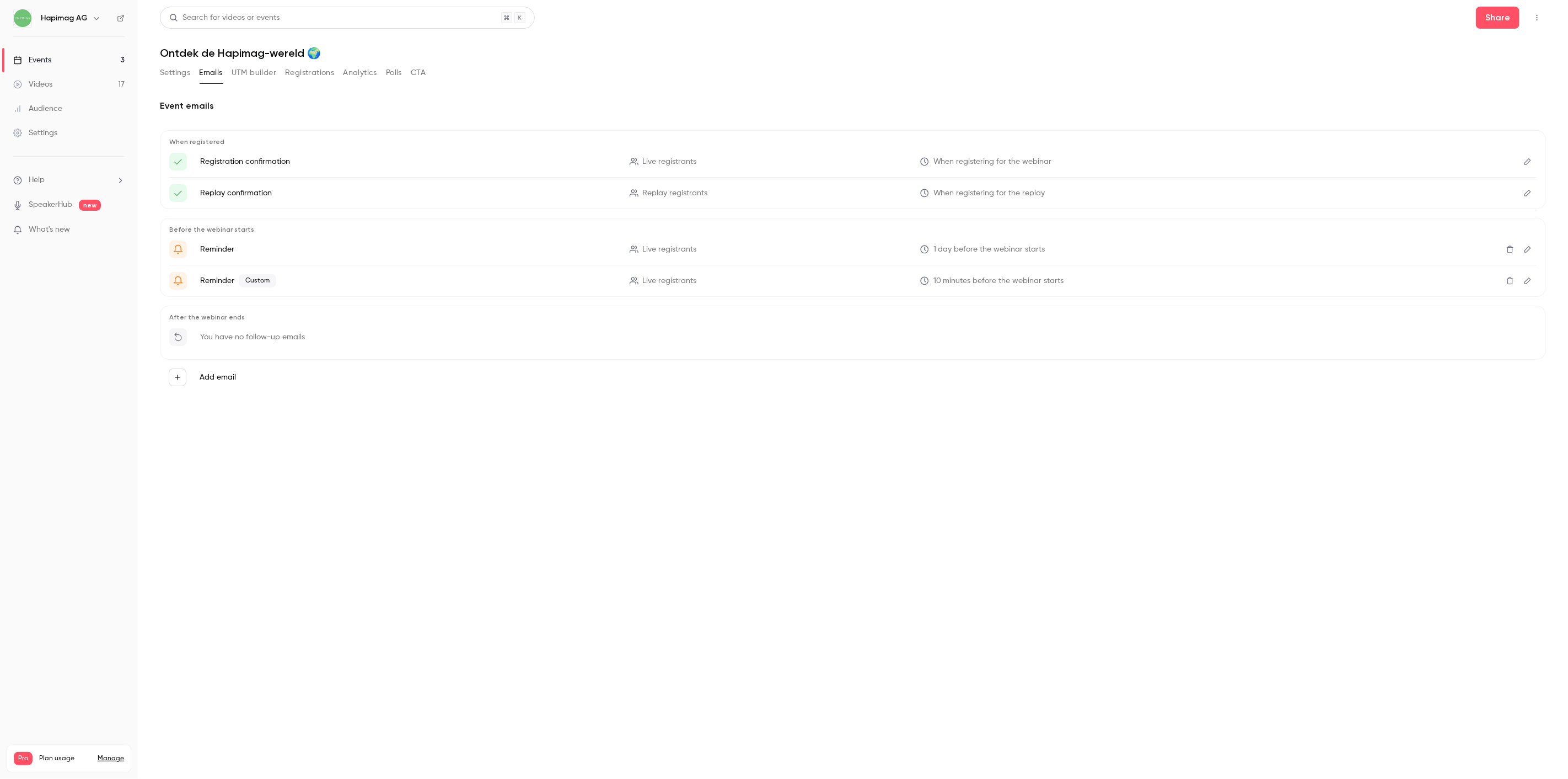
drag, startPoint x: 363, startPoint y: 70, endPoint x: 328, endPoint y: 72, distance: 35.1
click at [362, 70] on button "Analytics" at bounding box center [359, 72] width 34 height 17
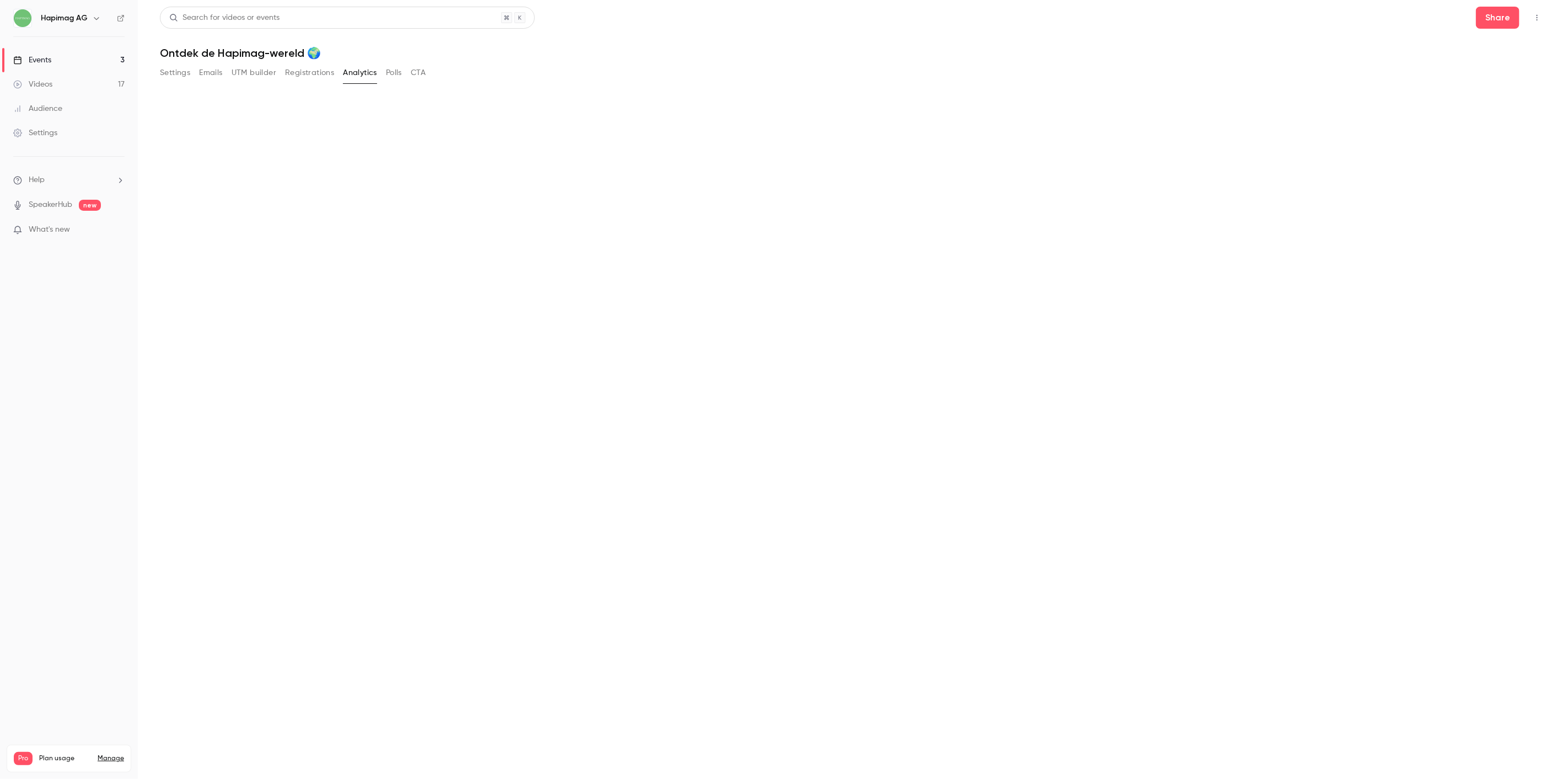
click at [301, 71] on button "Registrations" at bounding box center [309, 72] width 49 height 17
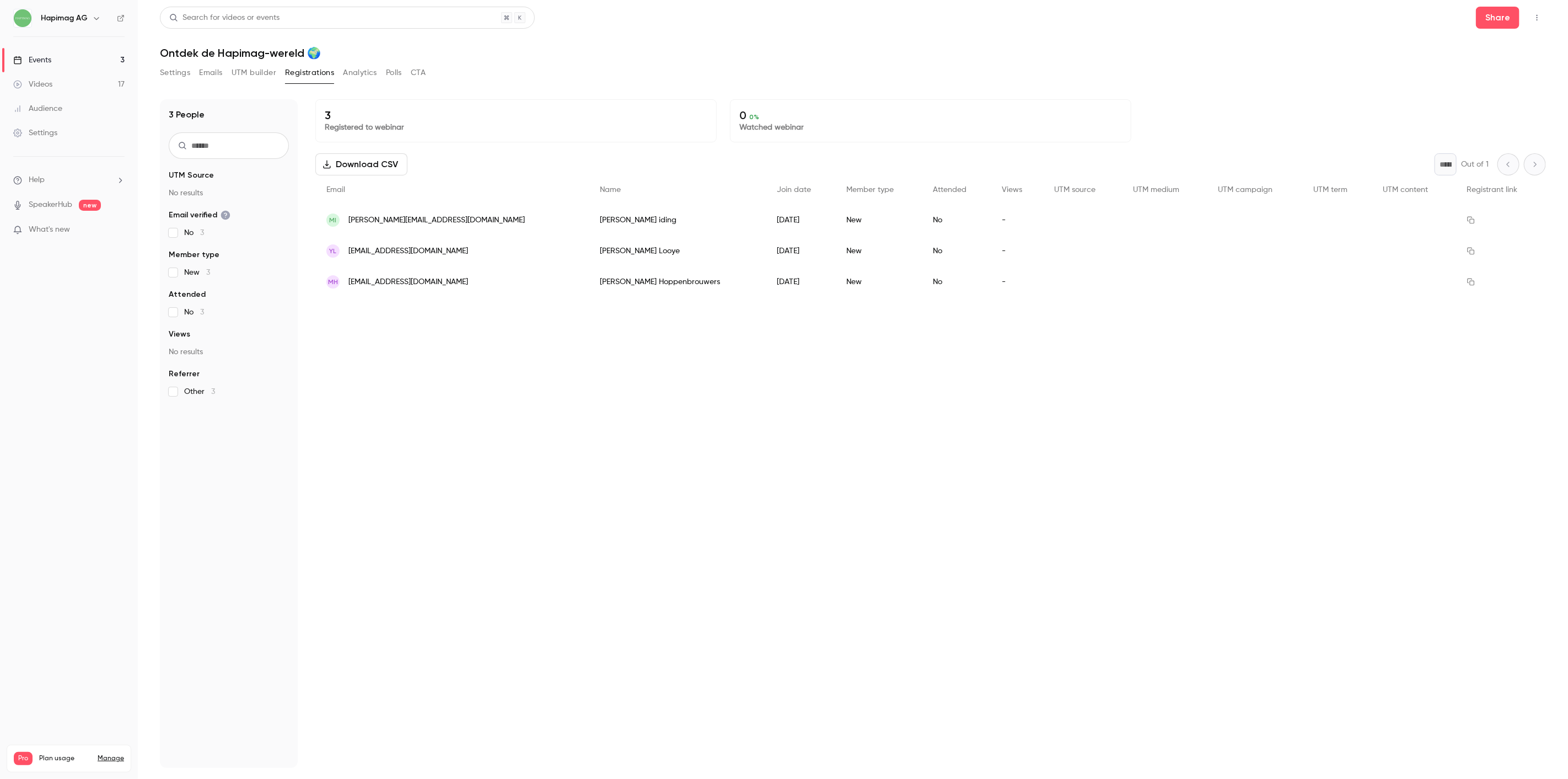
click at [388, 169] on button "Download CSV" at bounding box center [362, 164] width 92 height 22
click at [526, 411] on div "3 Registered to webinar 0 0 % Watched webinar Download CSV * Out of 1 Email Nam…" at bounding box center [931, 433] width 1230 height 668
click at [42, 57] on div "Events" at bounding box center [32, 60] width 38 height 11
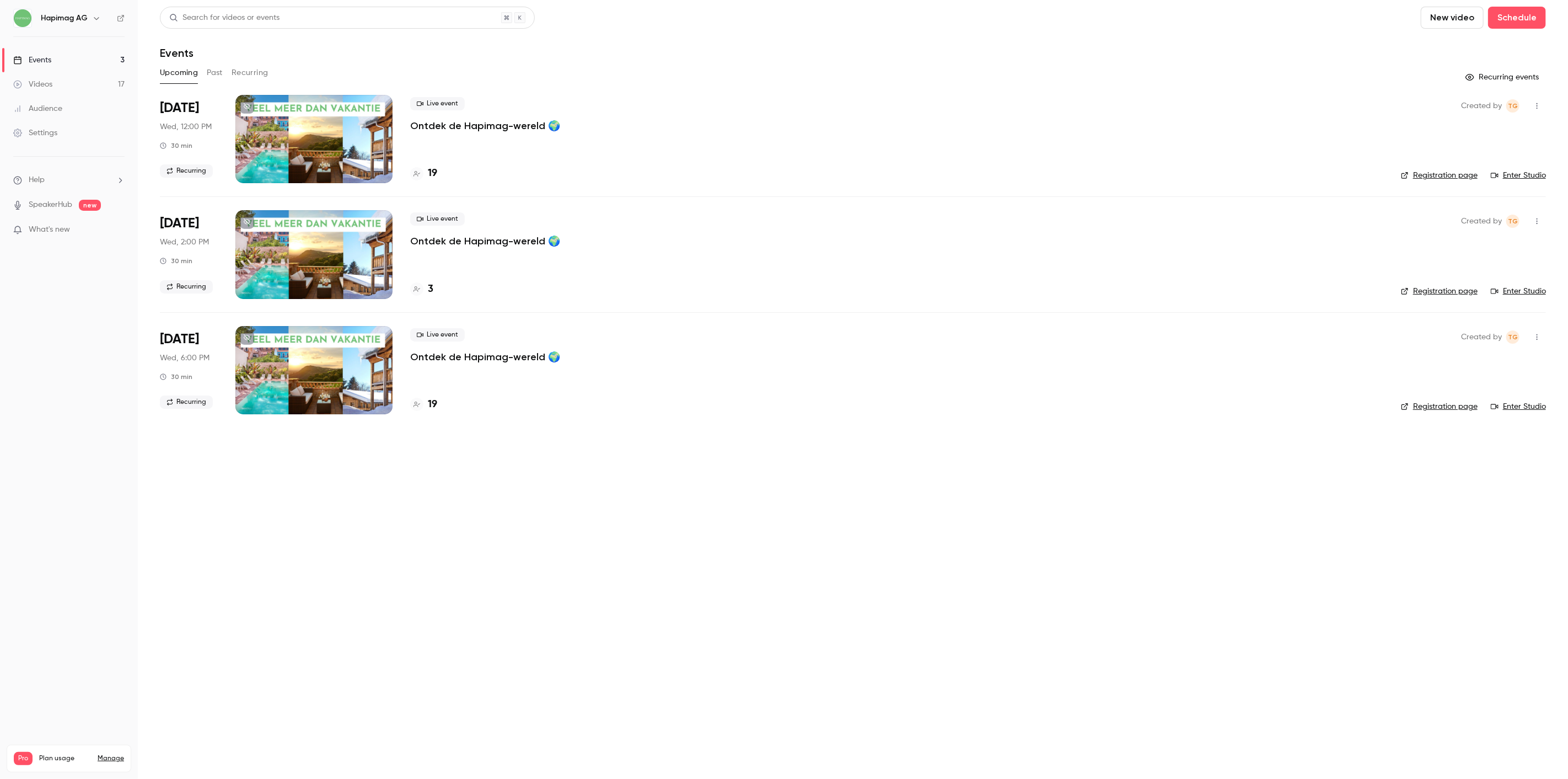
click at [459, 359] on p "Ontdek de Hapimag-wereld 🌍" at bounding box center [486, 357] width 150 height 14
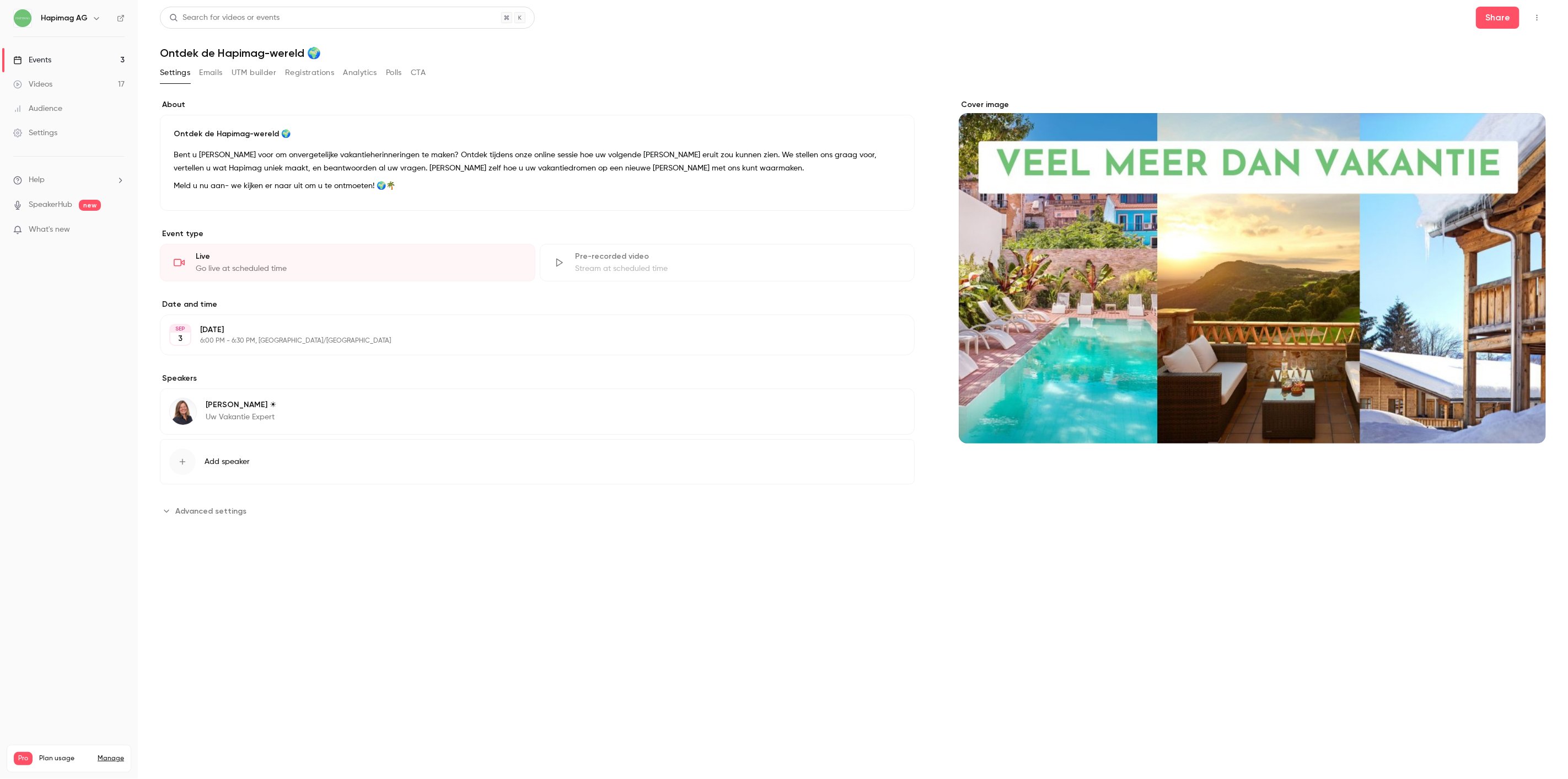
click at [306, 70] on button "Registrations" at bounding box center [309, 72] width 49 height 17
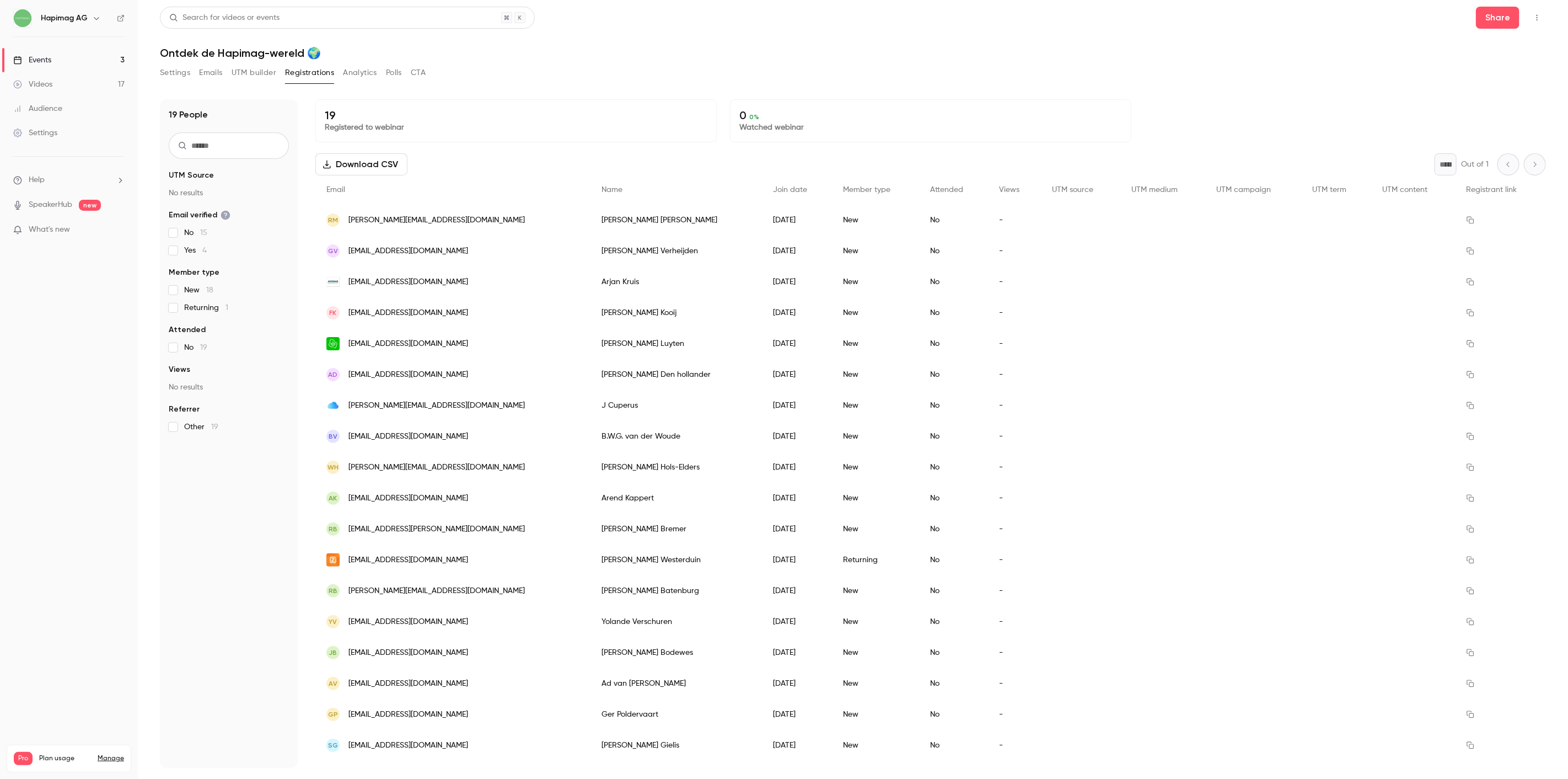
click at [390, 157] on button "Download CSV" at bounding box center [362, 164] width 92 height 22
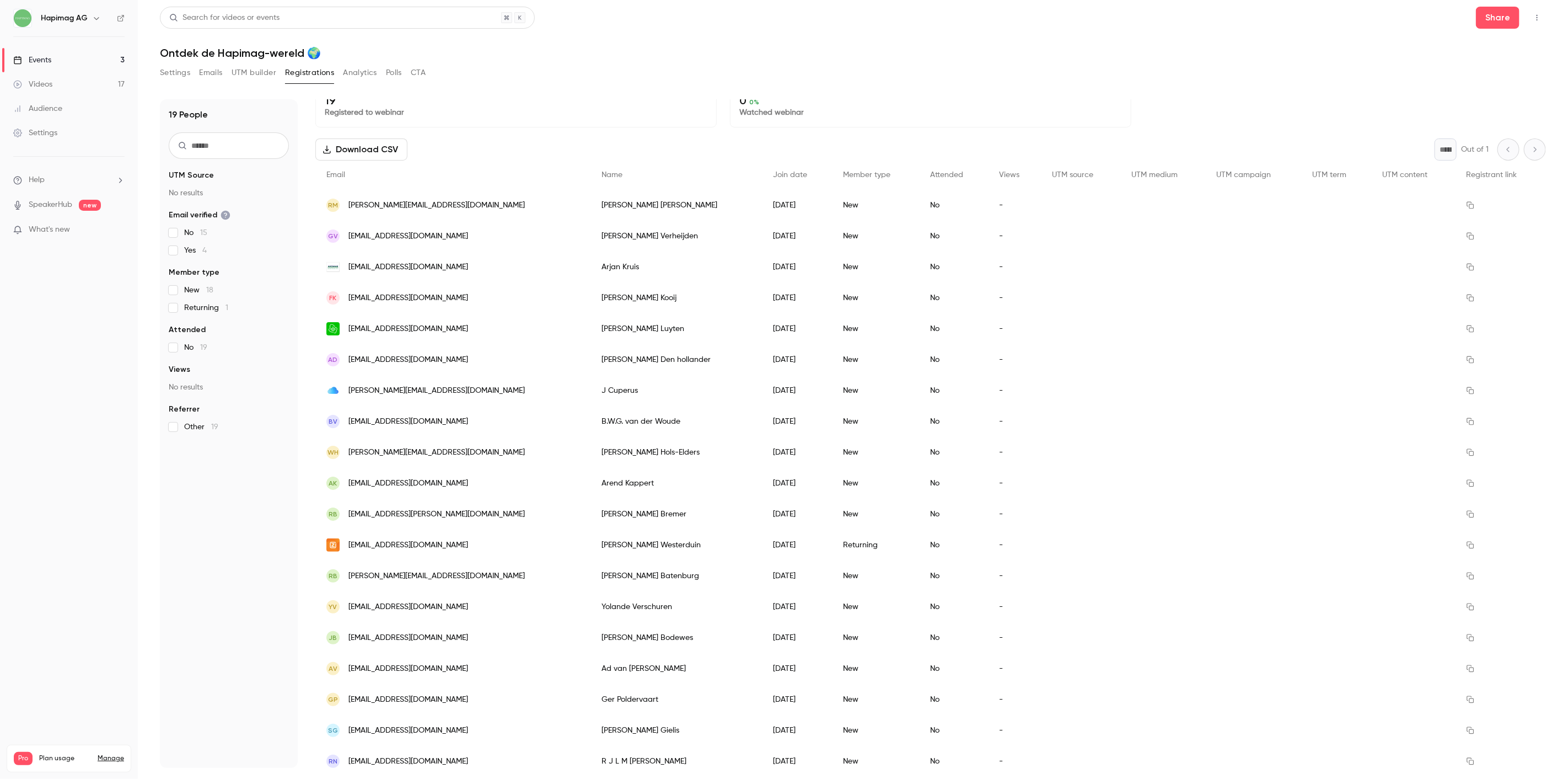
scroll to position [23, 0]
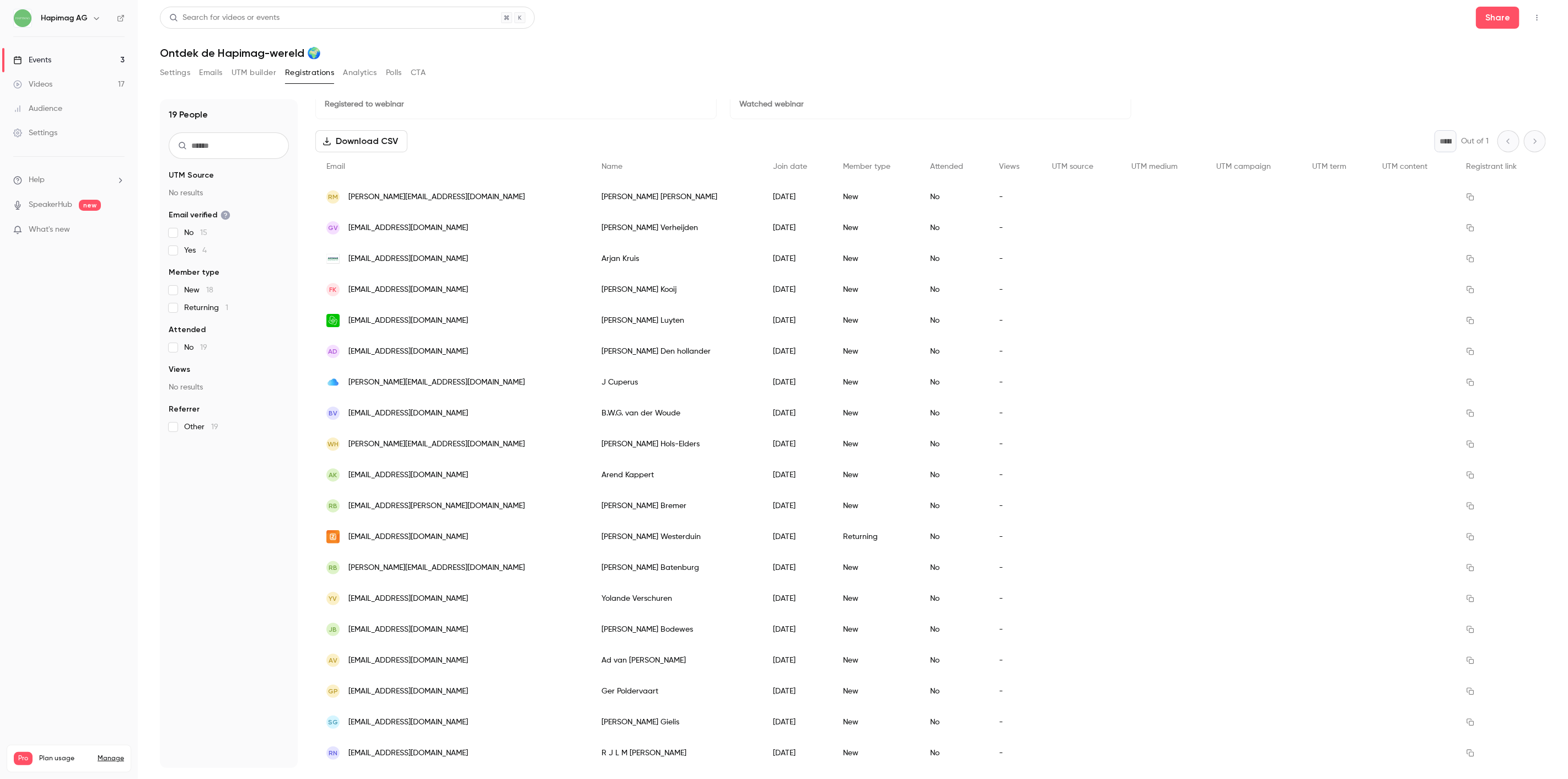
click at [65, 65] on link "Events 3" at bounding box center [68, 60] width 138 height 24
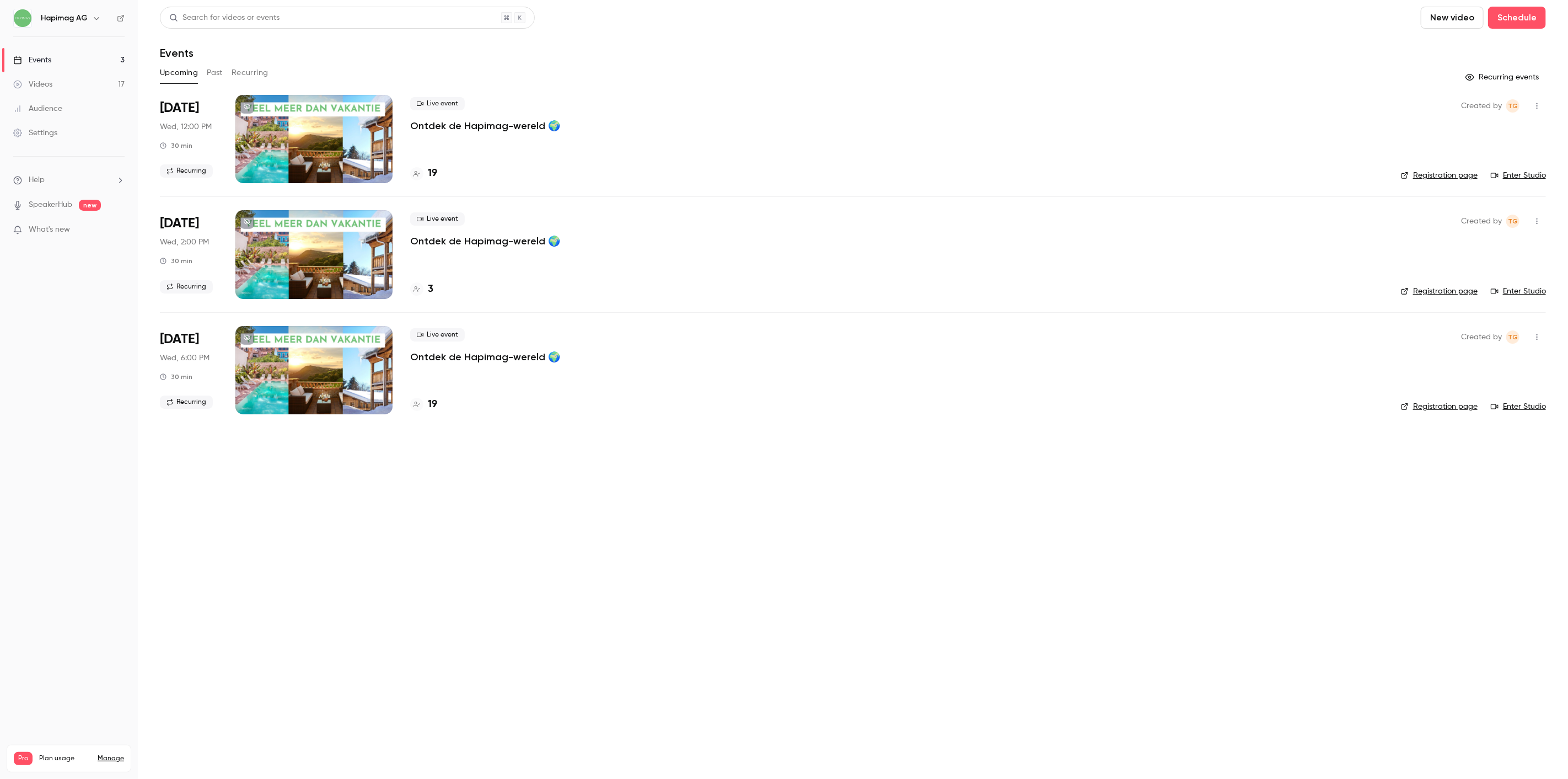
click at [473, 127] on p "Ontdek de Hapimag-wereld 🌍" at bounding box center [486, 126] width 150 height 14
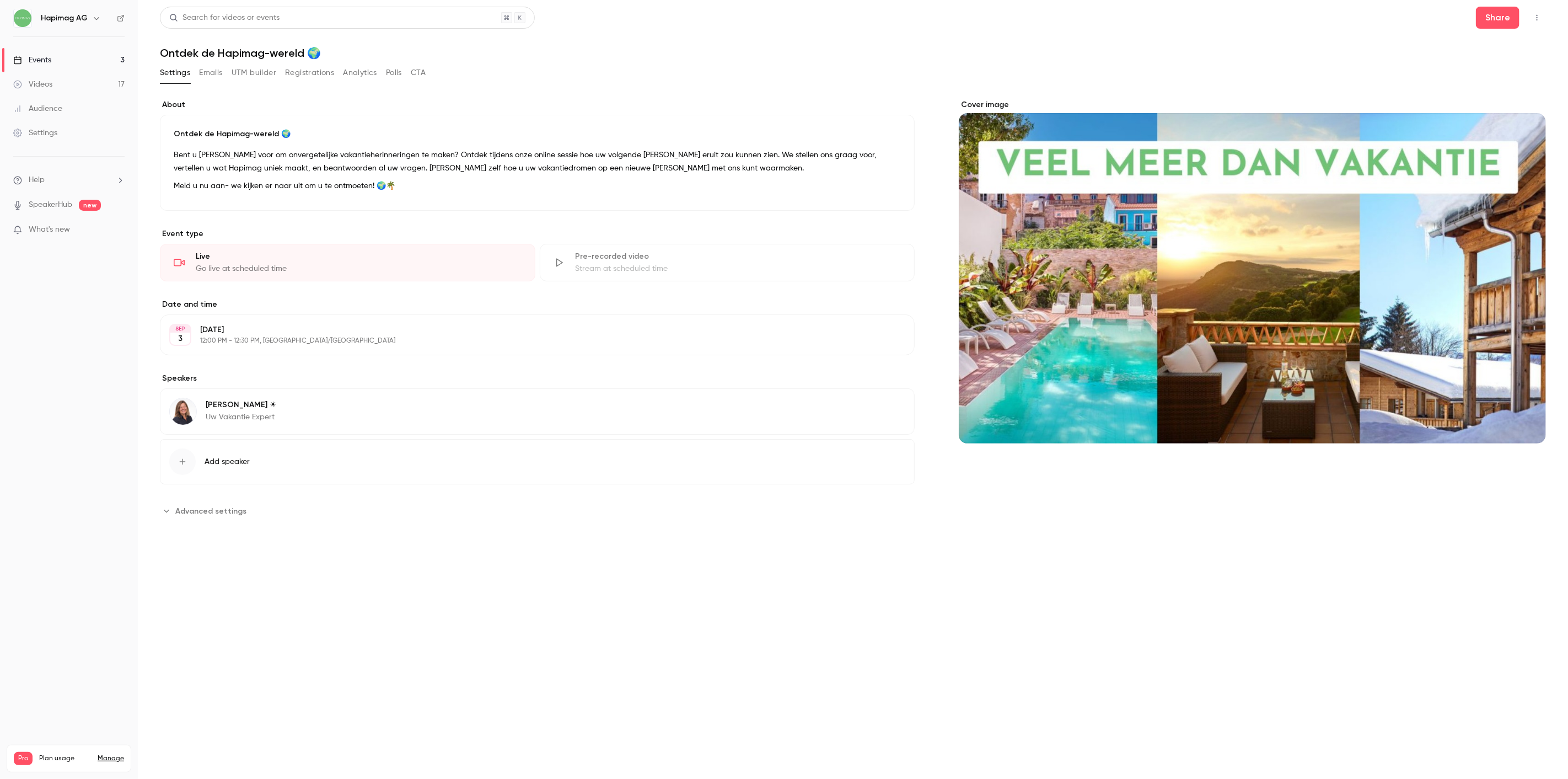
click at [307, 74] on button "Registrations" at bounding box center [309, 72] width 49 height 17
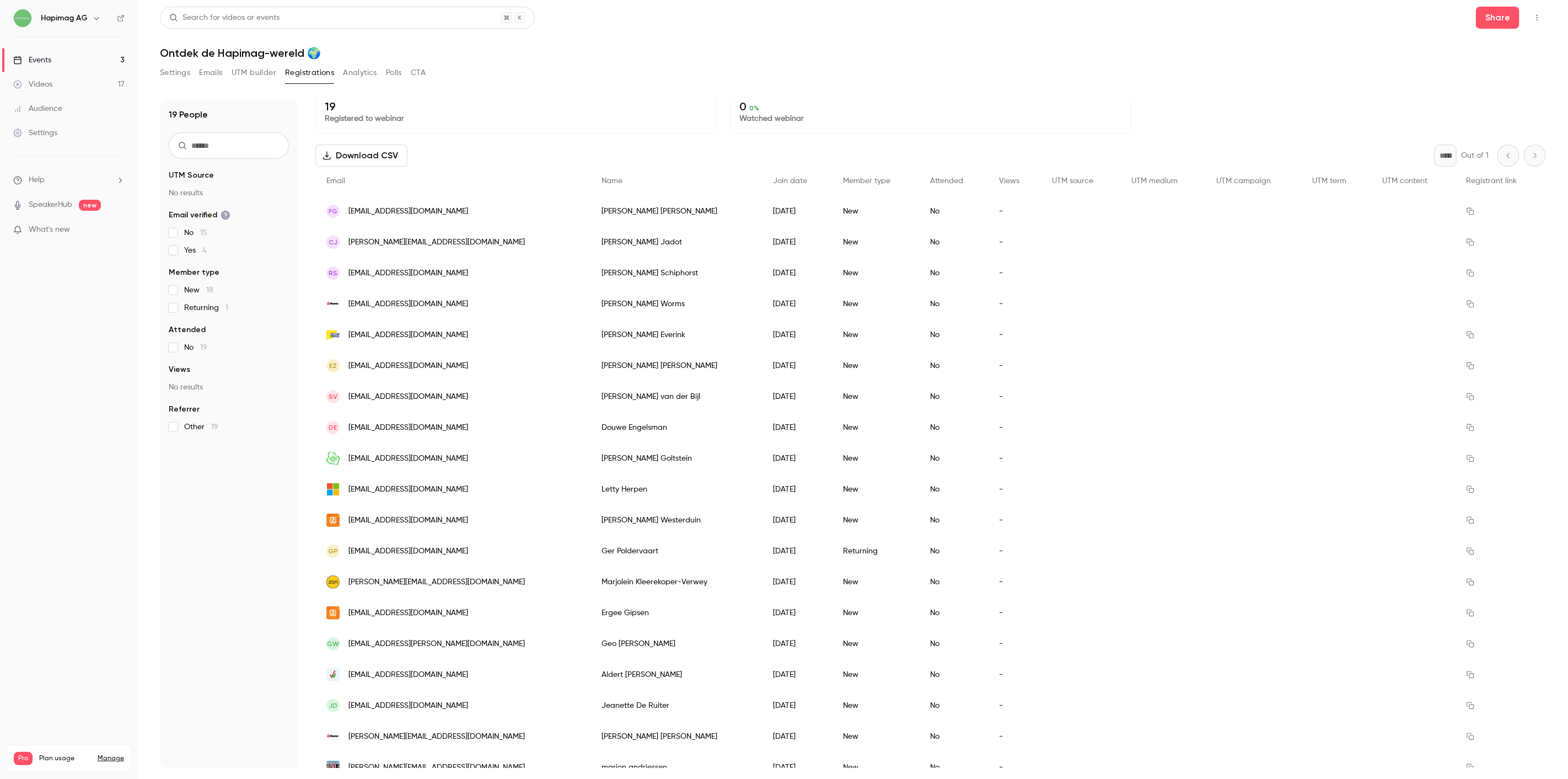
scroll to position [23, 0]
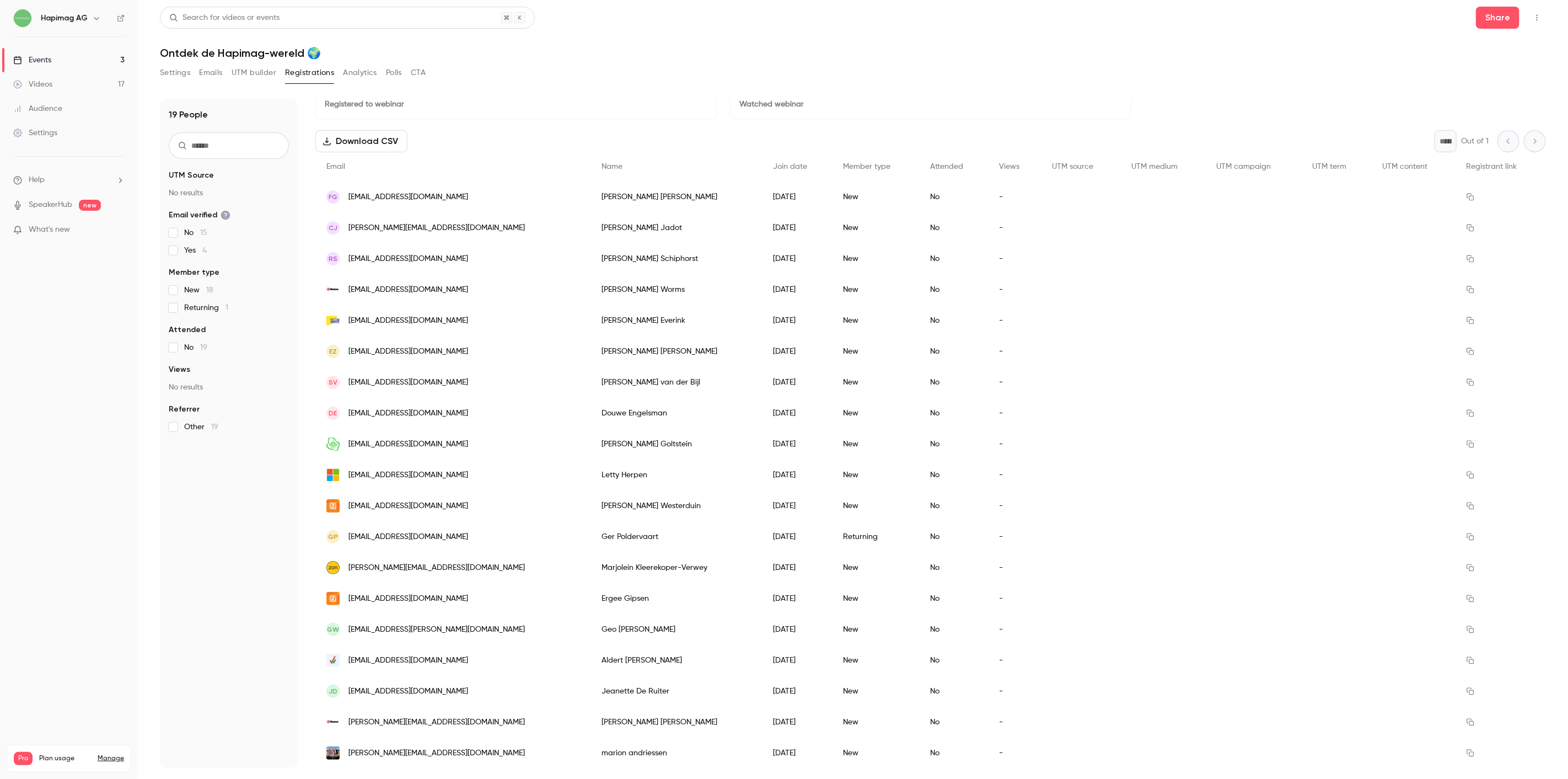
click at [61, 59] on link "Events 3" at bounding box center [68, 60] width 138 height 24
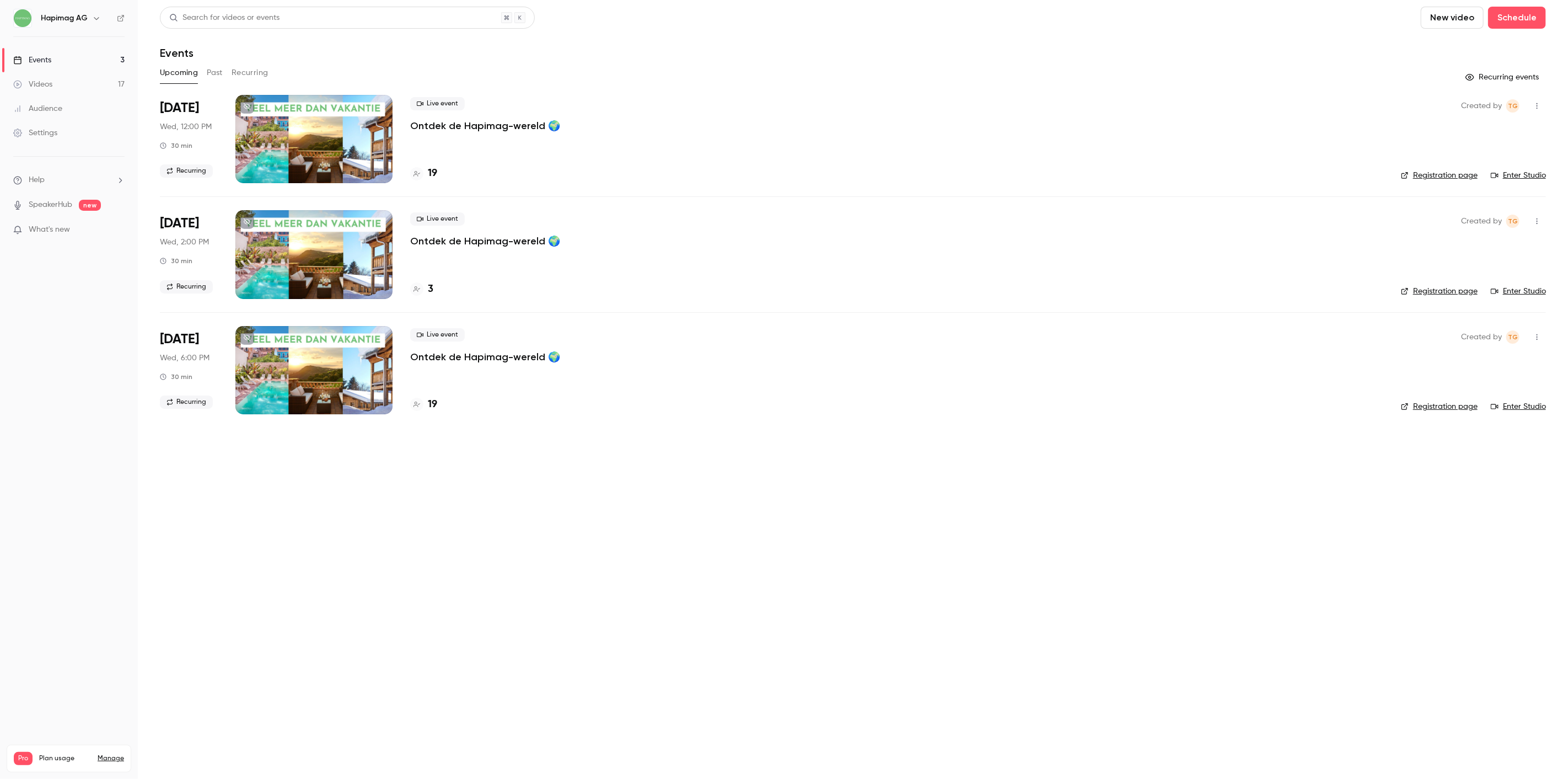
click at [467, 243] on p "Ontdek de Hapimag-wereld 🌍" at bounding box center [486, 241] width 150 height 14
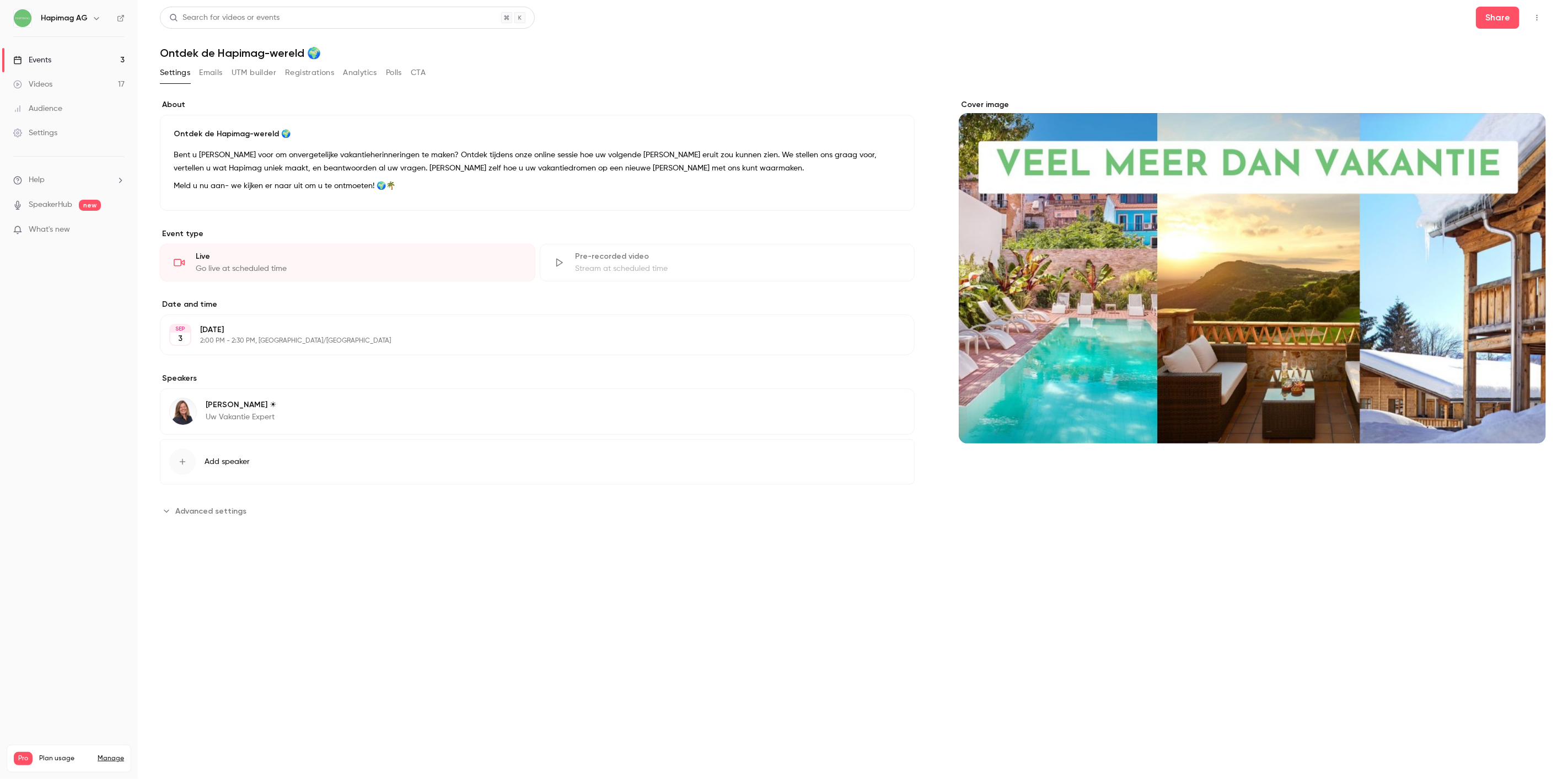
click at [316, 80] on button "Registrations" at bounding box center [309, 72] width 49 height 17
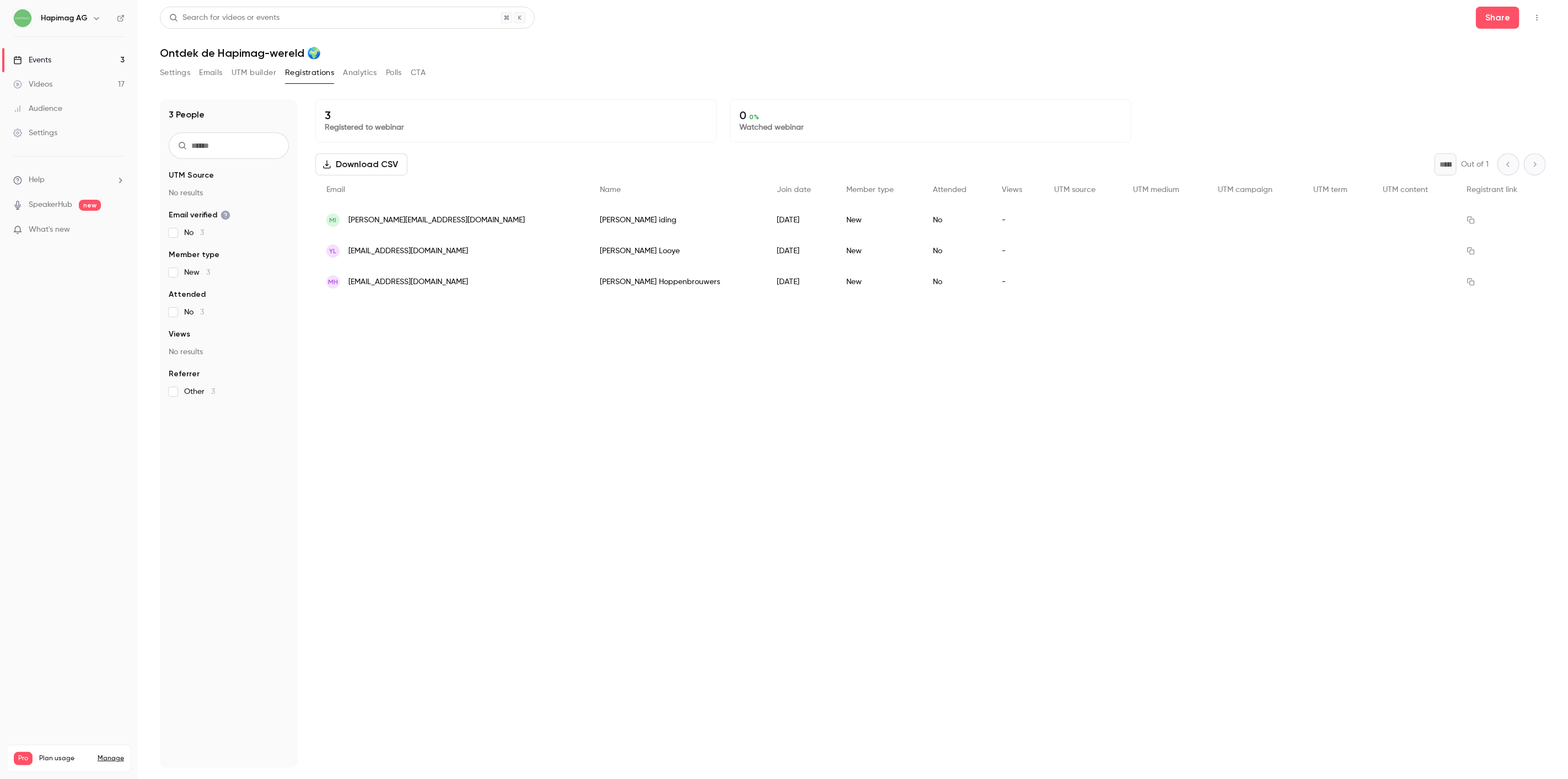
click at [53, 56] on link "Events 3" at bounding box center [68, 60] width 138 height 24
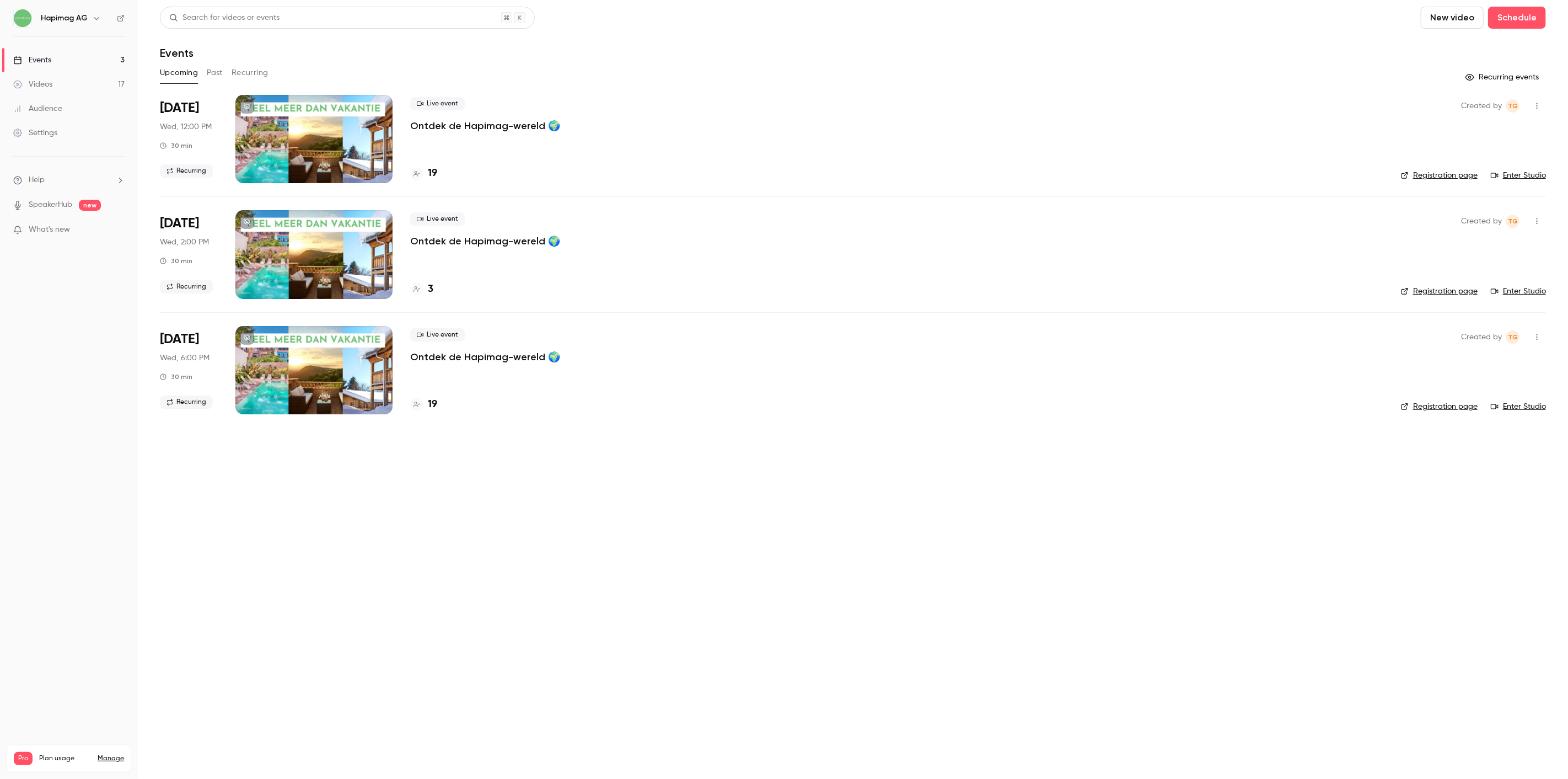
drag, startPoint x: 468, startPoint y: 336, endPoint x: 477, endPoint y: 354, distance: 20.1
click at [469, 338] on div "Live event Ontdek de Hapimag-wereld 🌍" at bounding box center [897, 345] width 973 height 35
click at [477, 353] on p "Ontdek de Hapimag-wereld 🌍" at bounding box center [486, 357] width 150 height 14
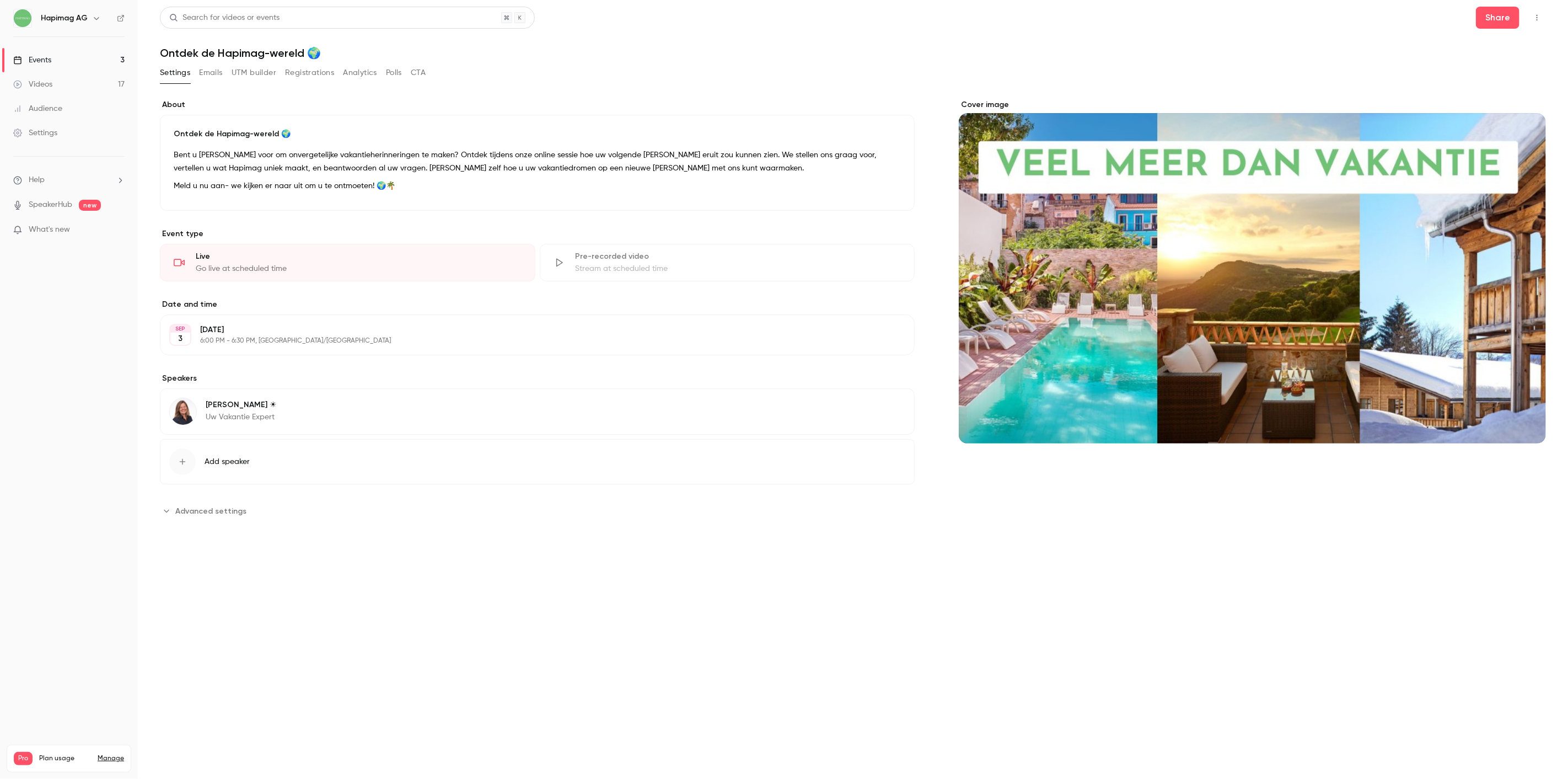
click at [318, 80] on button "Registrations" at bounding box center [309, 72] width 49 height 17
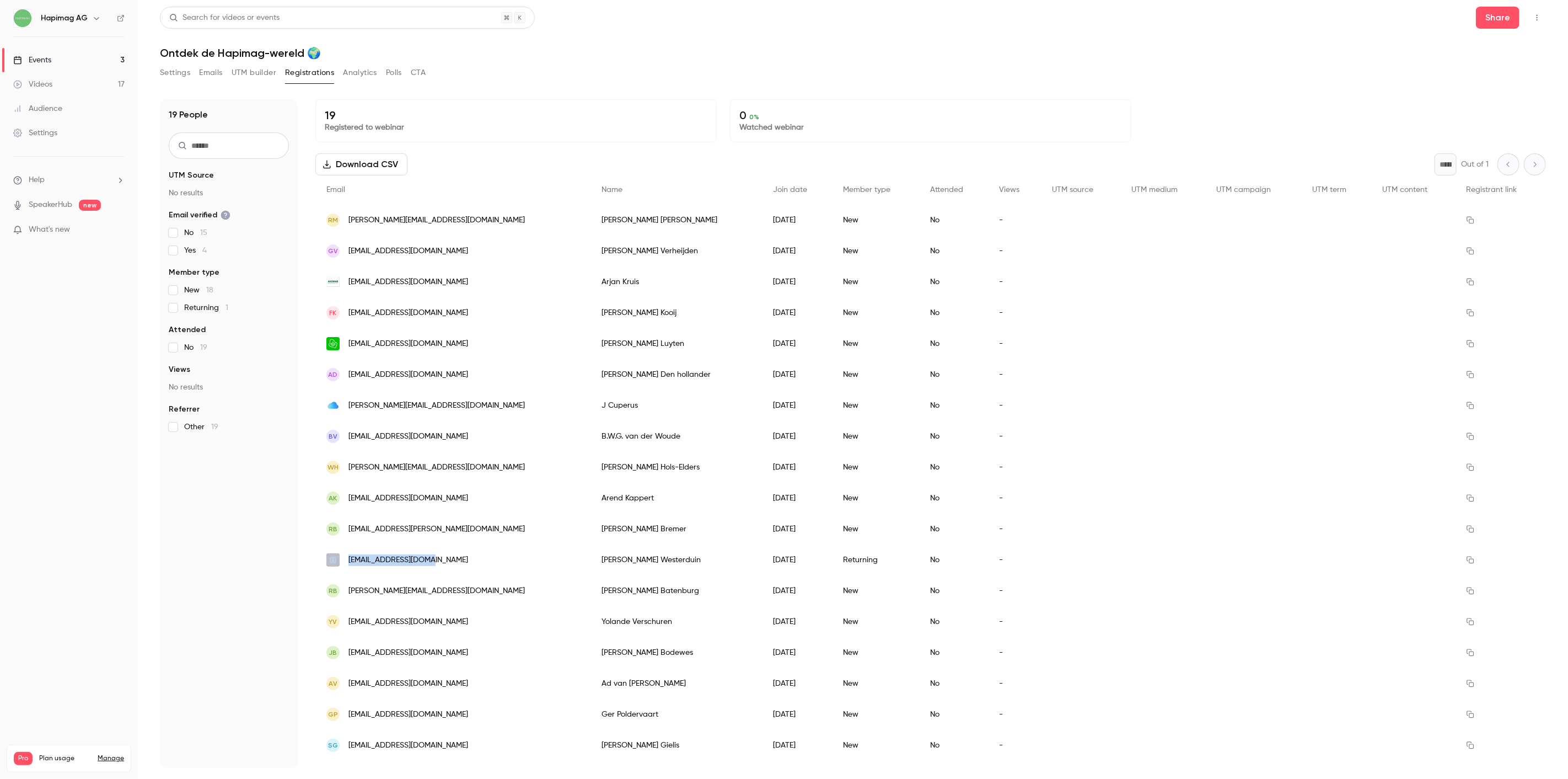
drag, startPoint x: 455, startPoint y: 561, endPoint x: 343, endPoint y: 560, distance: 112.0
click at [343, 560] on div "westerduin@casema.nl" at bounding box center [453, 559] width 275 height 31
copy div "westerduin@casema.nl"
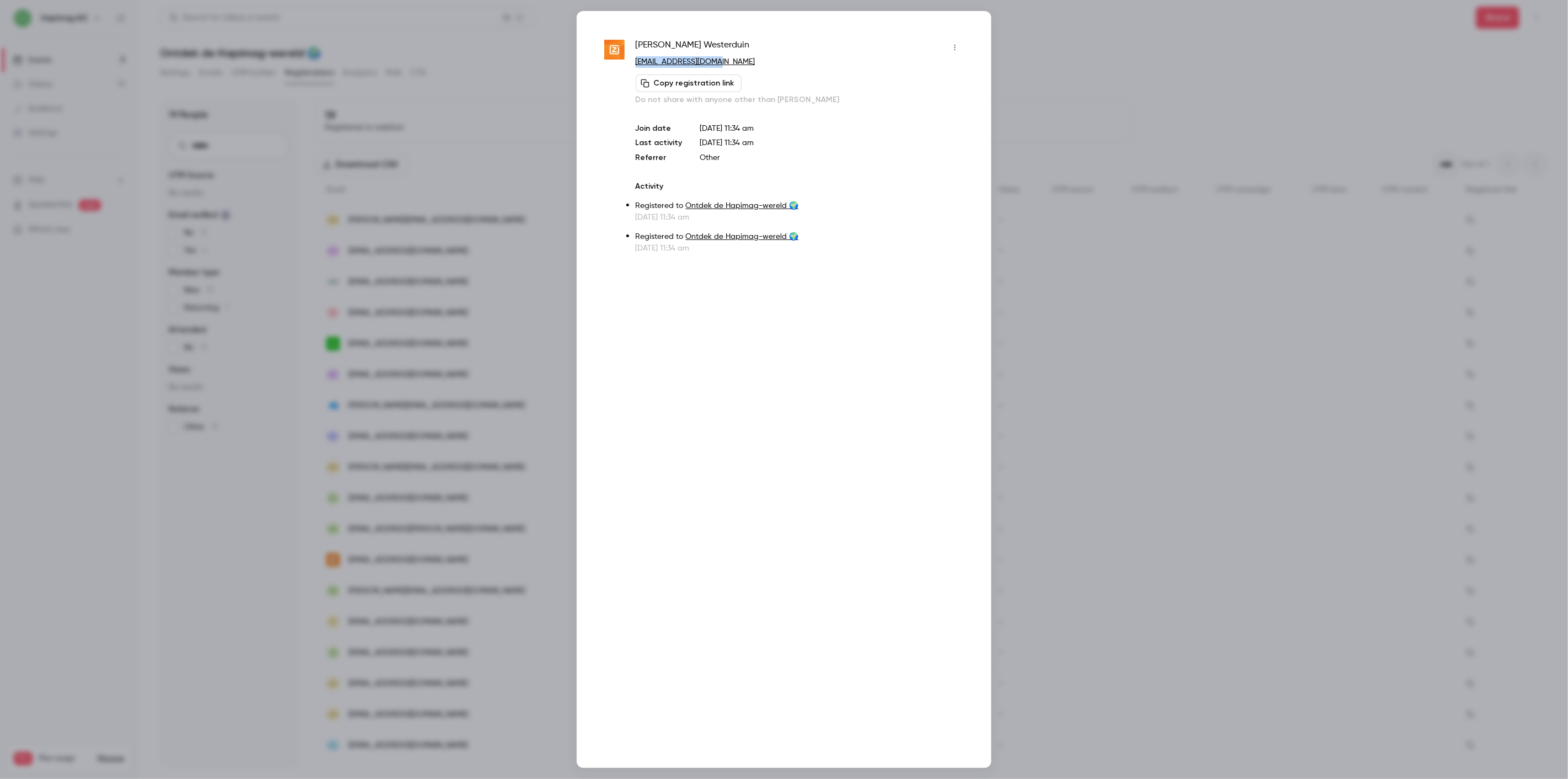
drag, startPoint x: 667, startPoint y: 63, endPoint x: 632, endPoint y: 65, distance: 35.1
click at [632, 65] on div "Eric Westerduin westerduin@casema.nl Copy registration link Do not share with a…" at bounding box center [784, 146] width 359 height 215
copy link "westerduin@casema.nl"
drag, startPoint x: 1213, startPoint y: 160, endPoint x: 913, endPoint y: 4, distance: 338.1
click at [1212, 159] on div at bounding box center [784, 390] width 1568 height 779
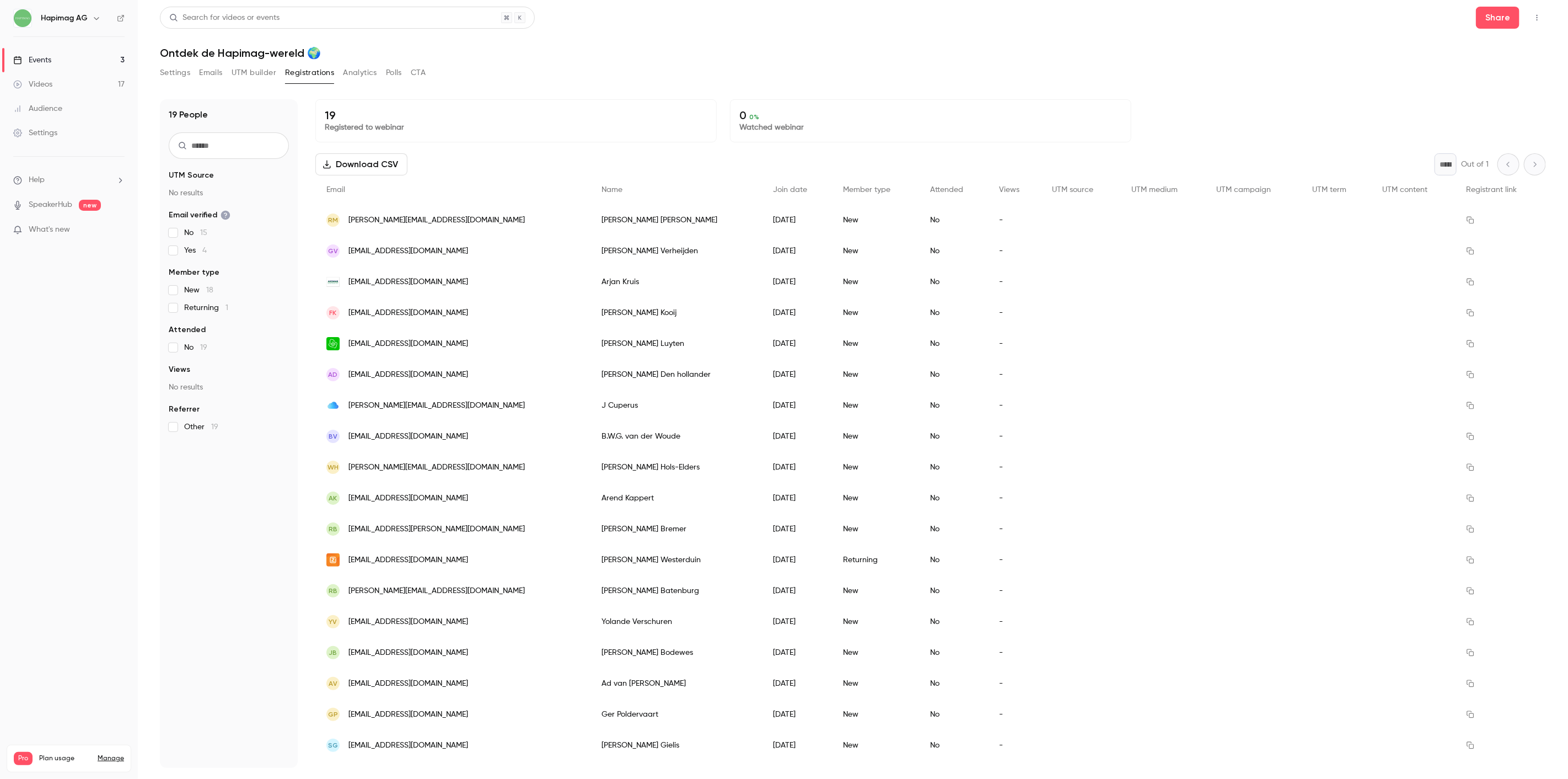
click at [75, 61] on link "Events 3" at bounding box center [68, 60] width 138 height 24
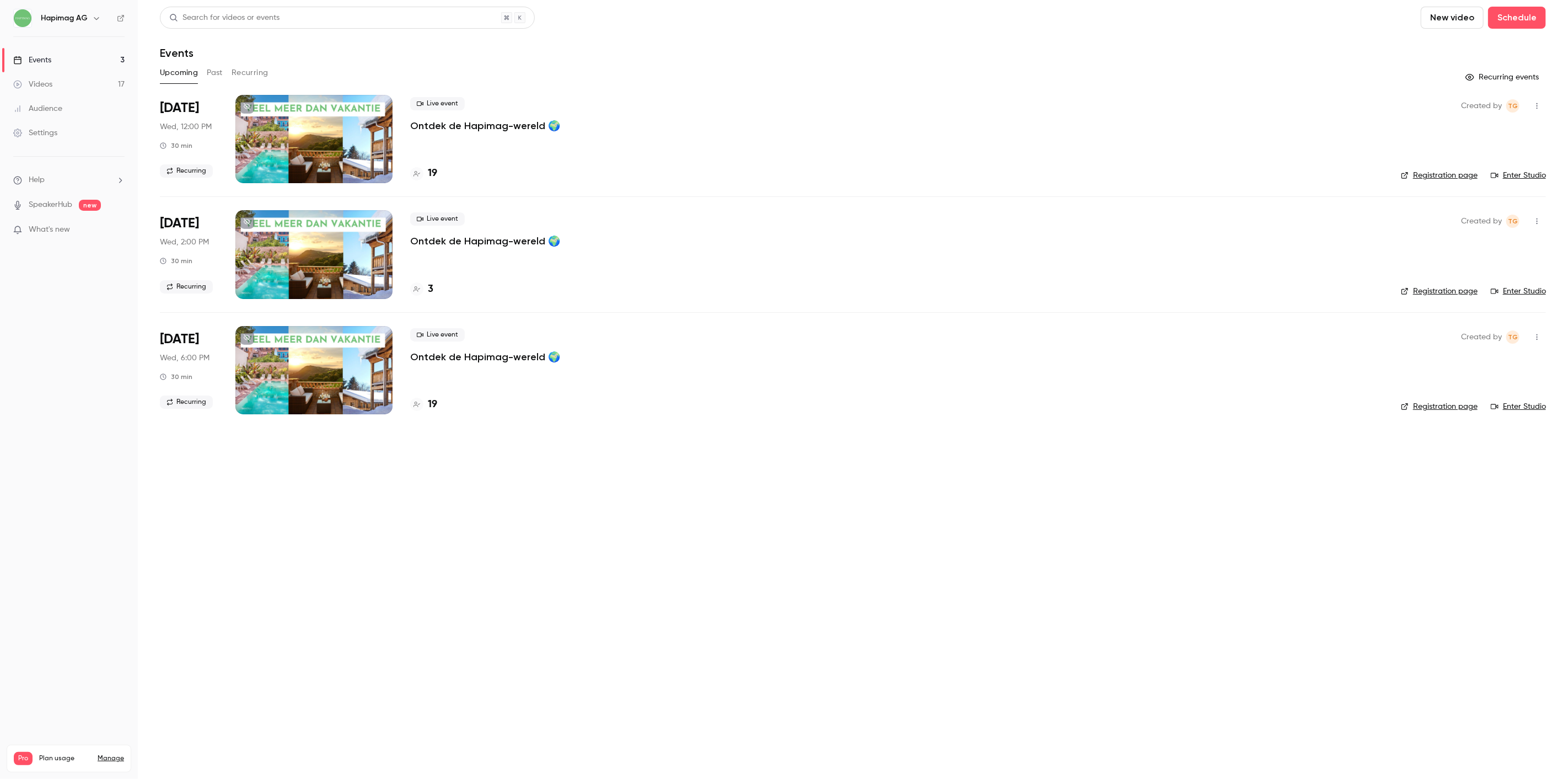
click at [244, 75] on button "Recurring" at bounding box center [250, 72] width 37 height 17
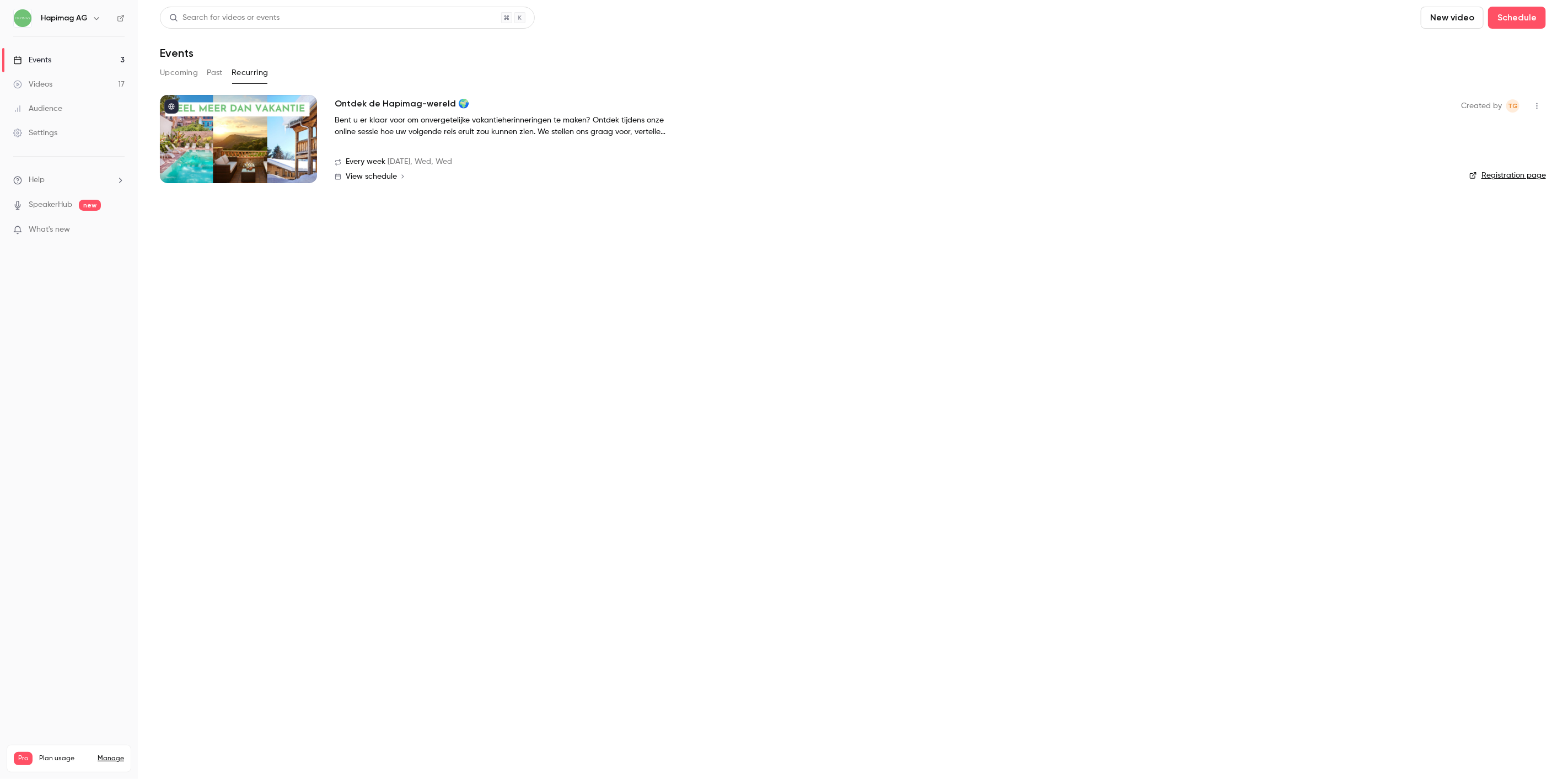
click at [293, 131] on div at bounding box center [238, 138] width 157 height 88
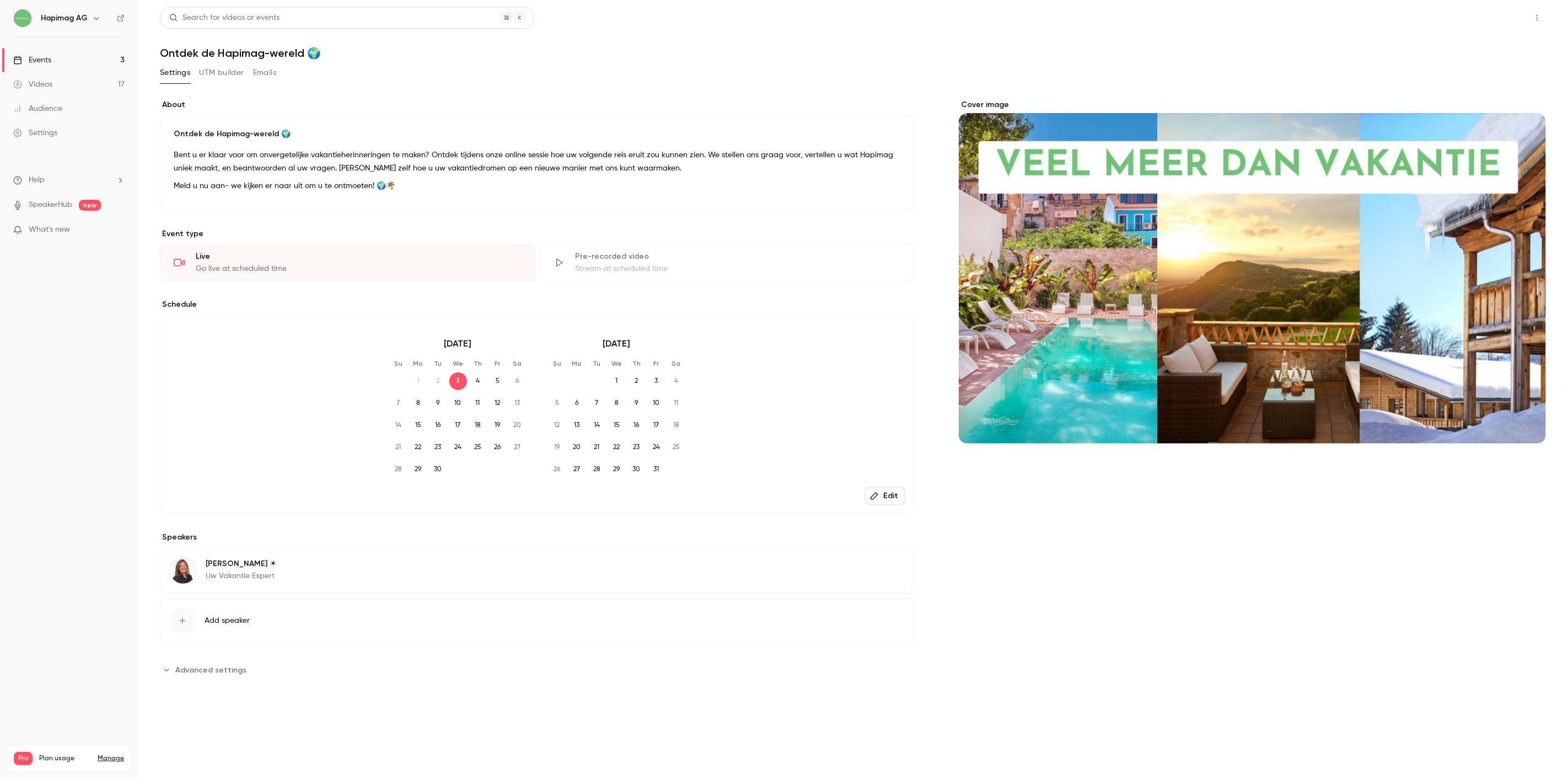
click at [1486, 24] on button "Share" at bounding box center [1498, 17] width 44 height 22
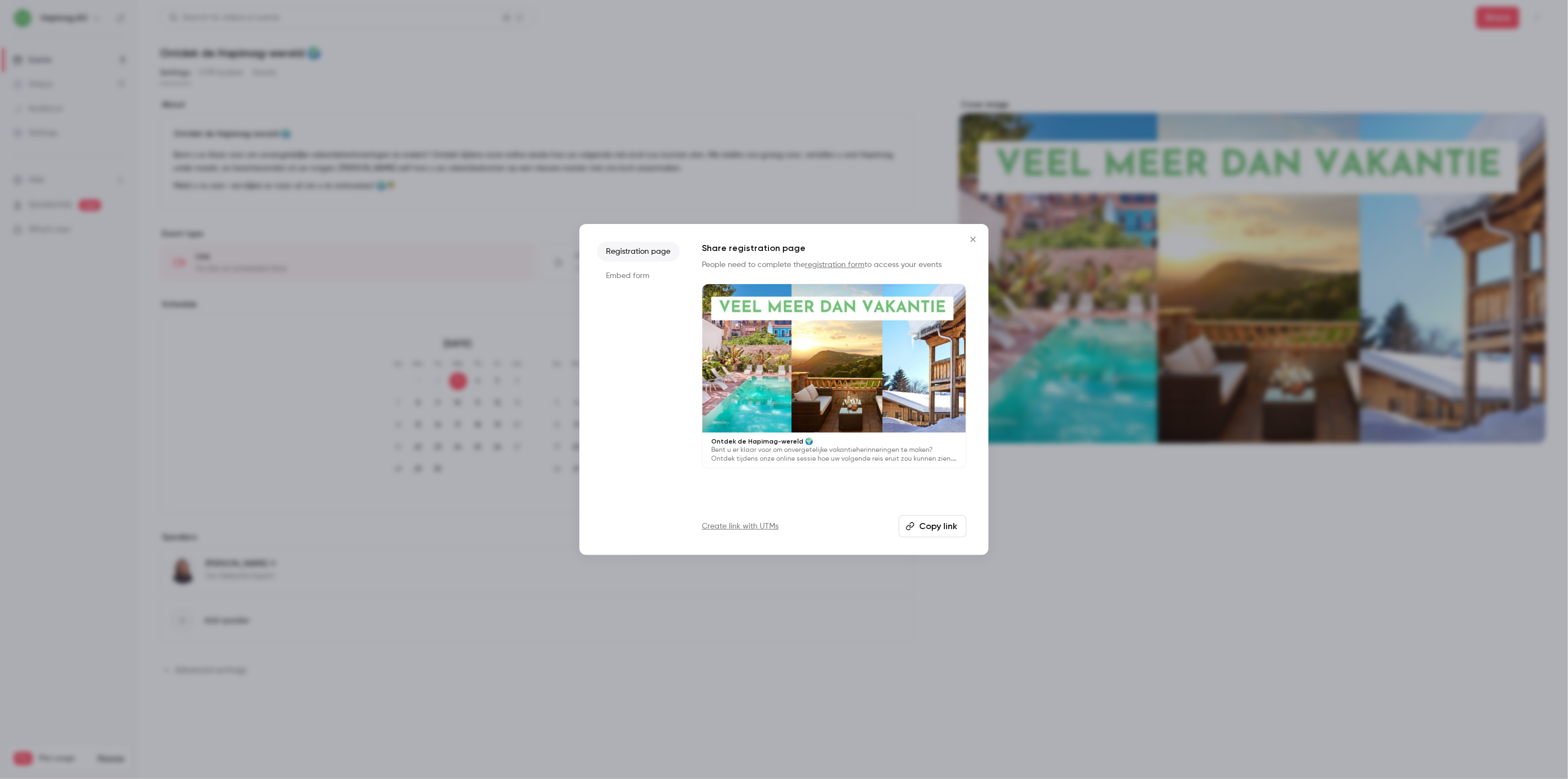
click at [937, 519] on button "Copy link" at bounding box center [933, 526] width 68 height 22
click at [943, 531] on button "Copied!" at bounding box center [935, 526] width 63 height 22
click at [734, 14] on div at bounding box center [784, 390] width 1568 height 779
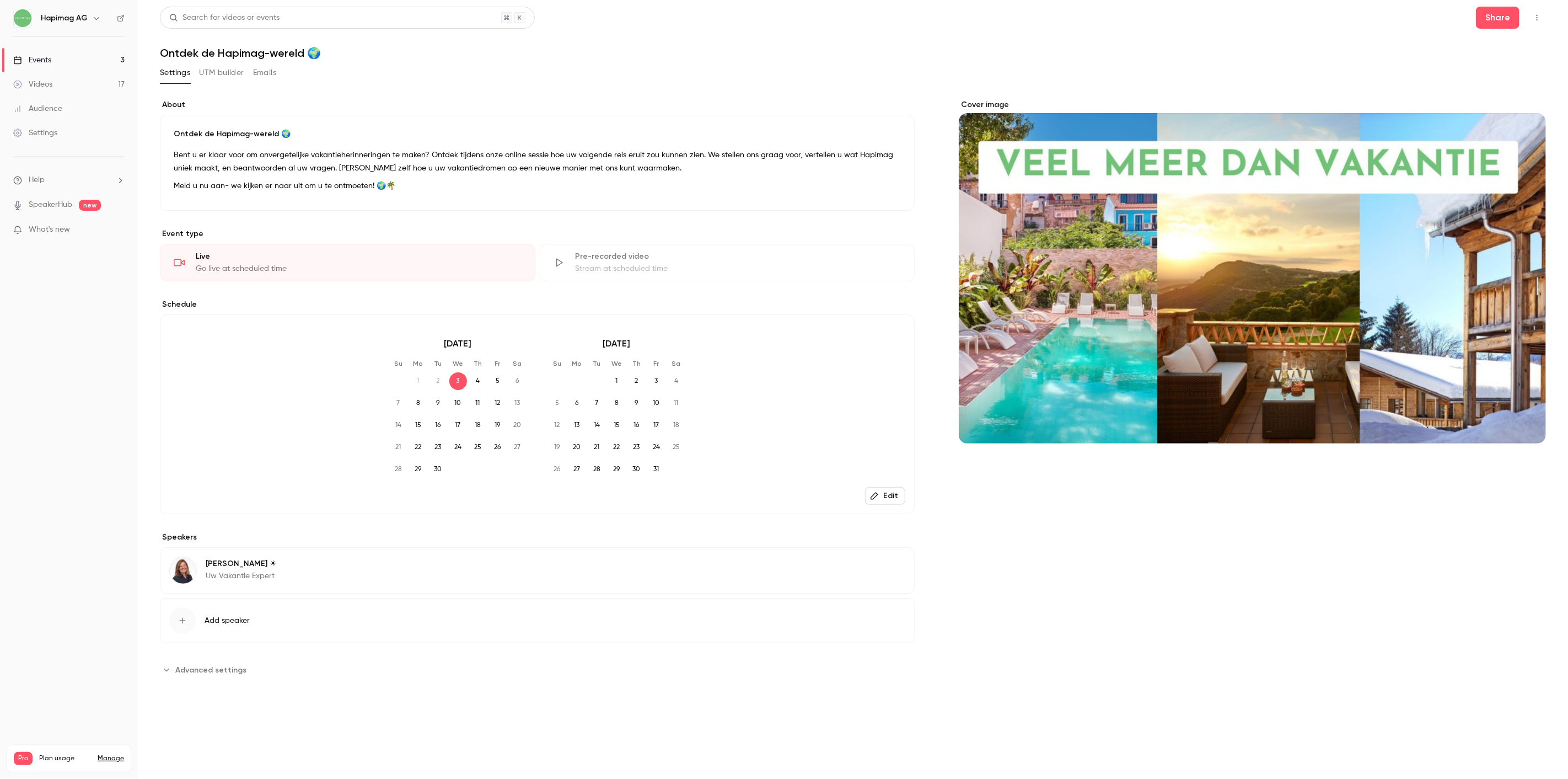
click at [62, 57] on link "Events 3" at bounding box center [68, 60] width 138 height 24
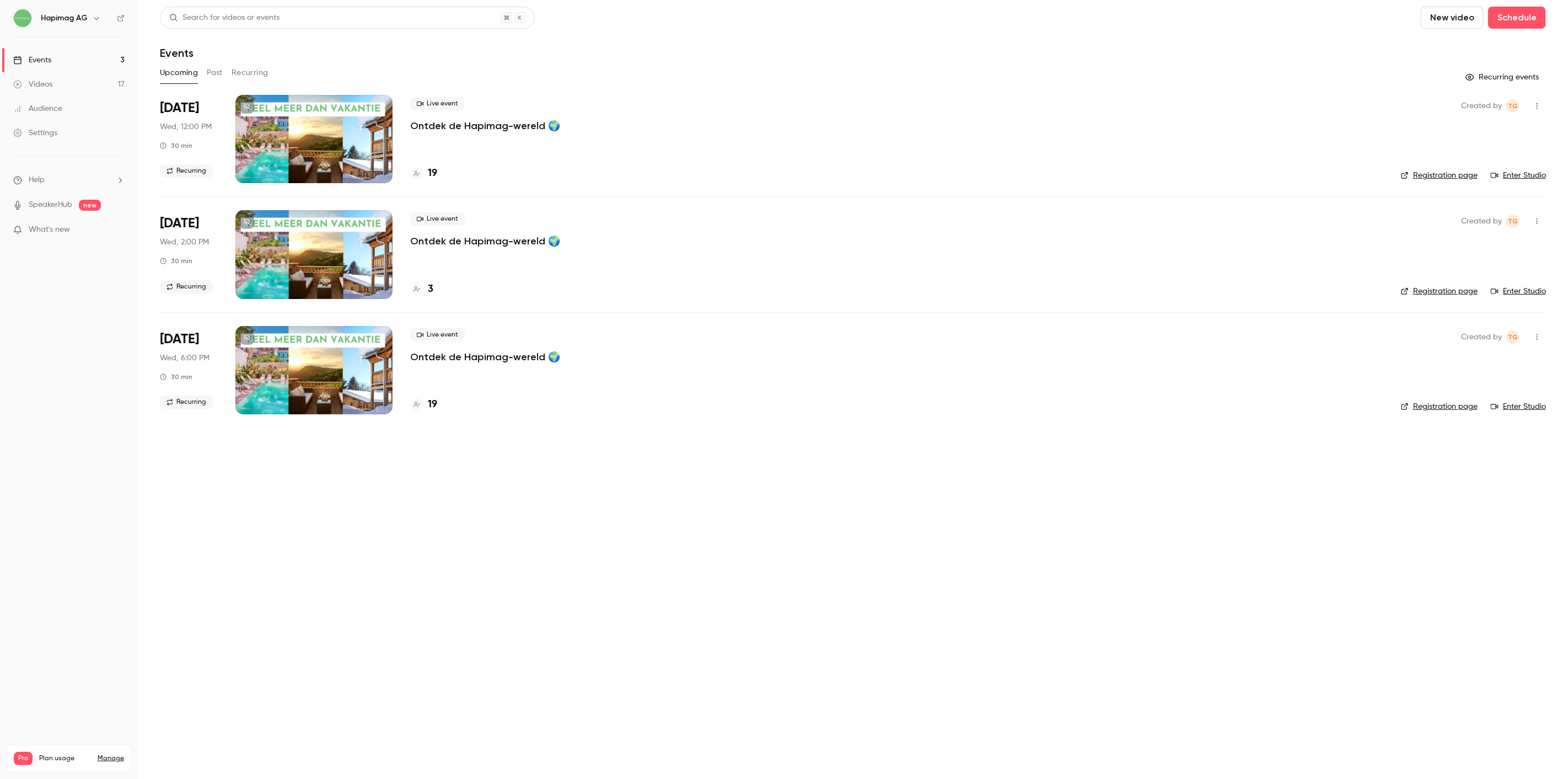
click at [1140, 205] on li "Sep 3 Wed, 2:00 PM 30 min Recurring Live event Ontdek de Hapimag-wereld 🌍 3 Cre…" at bounding box center [853, 253] width 1386 height 115
click at [923, 541] on main "Search for videos or events New video Schedule Events Upcoming Past Recurring R…" at bounding box center [852, 390] width 1430 height 779
click at [613, 627] on main "Search for videos or events New video Schedule Events Upcoming Past Recurring R…" at bounding box center [852, 390] width 1430 height 779
click at [514, 492] on main "Search for videos or events New video Schedule Events Upcoming Past Recurring R…" at bounding box center [852, 390] width 1430 height 779
